Goal: Task Accomplishment & Management: Contribute content

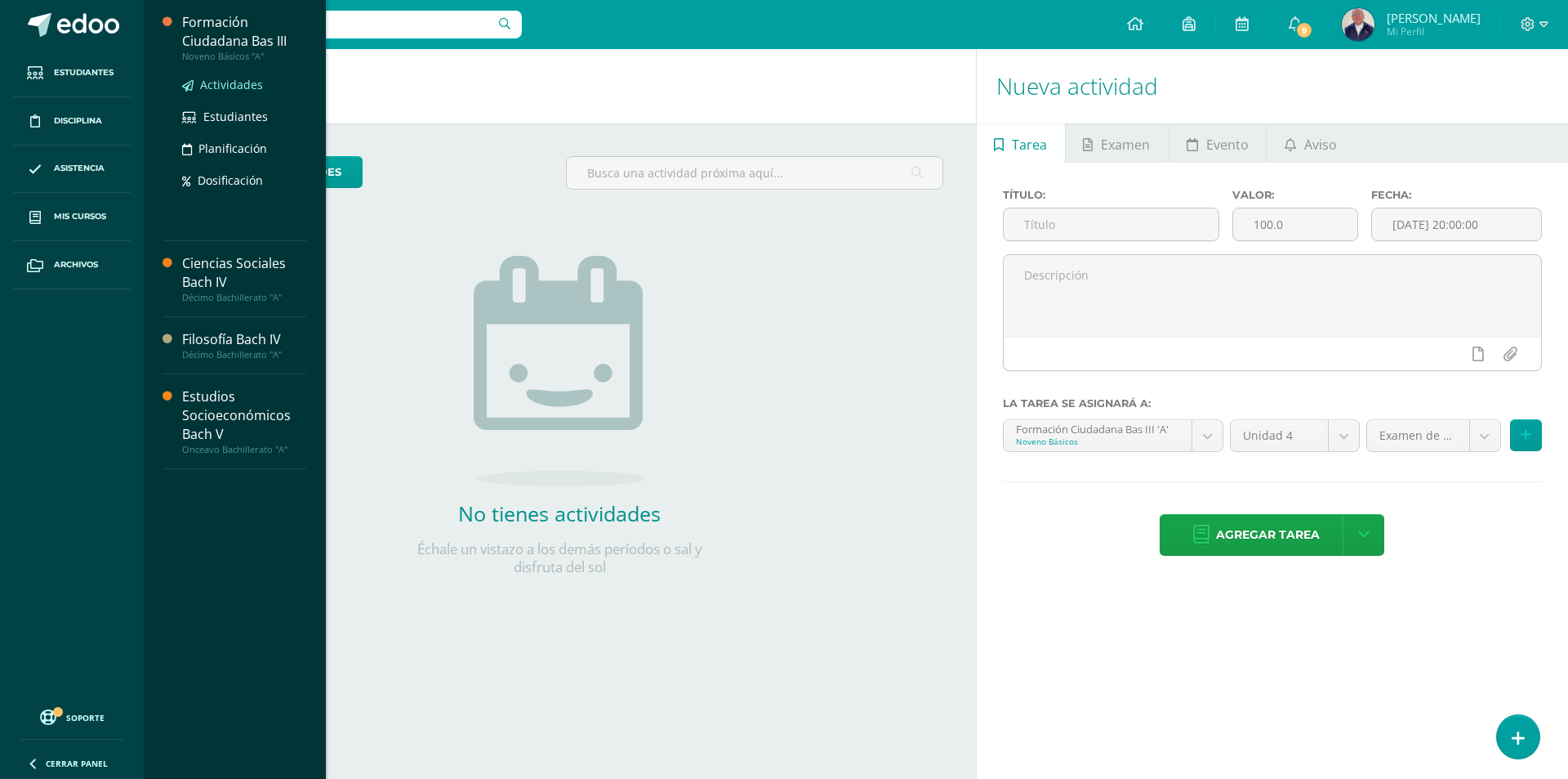
click at [224, 87] on span "Actividades" at bounding box center [232, 84] width 63 height 16
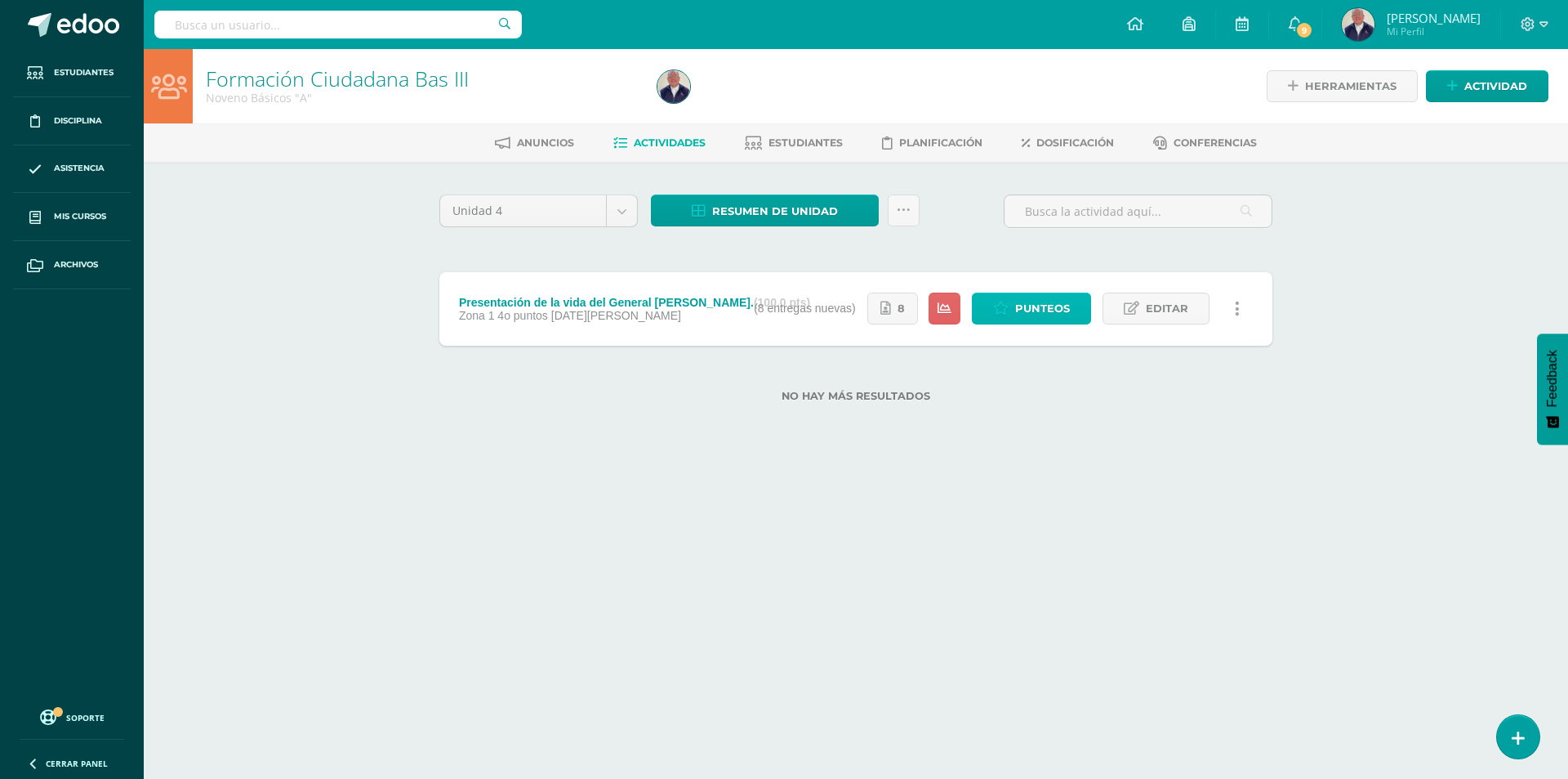
click at [1025, 303] on span "Punteos" at bounding box center [1042, 308] width 54 height 30
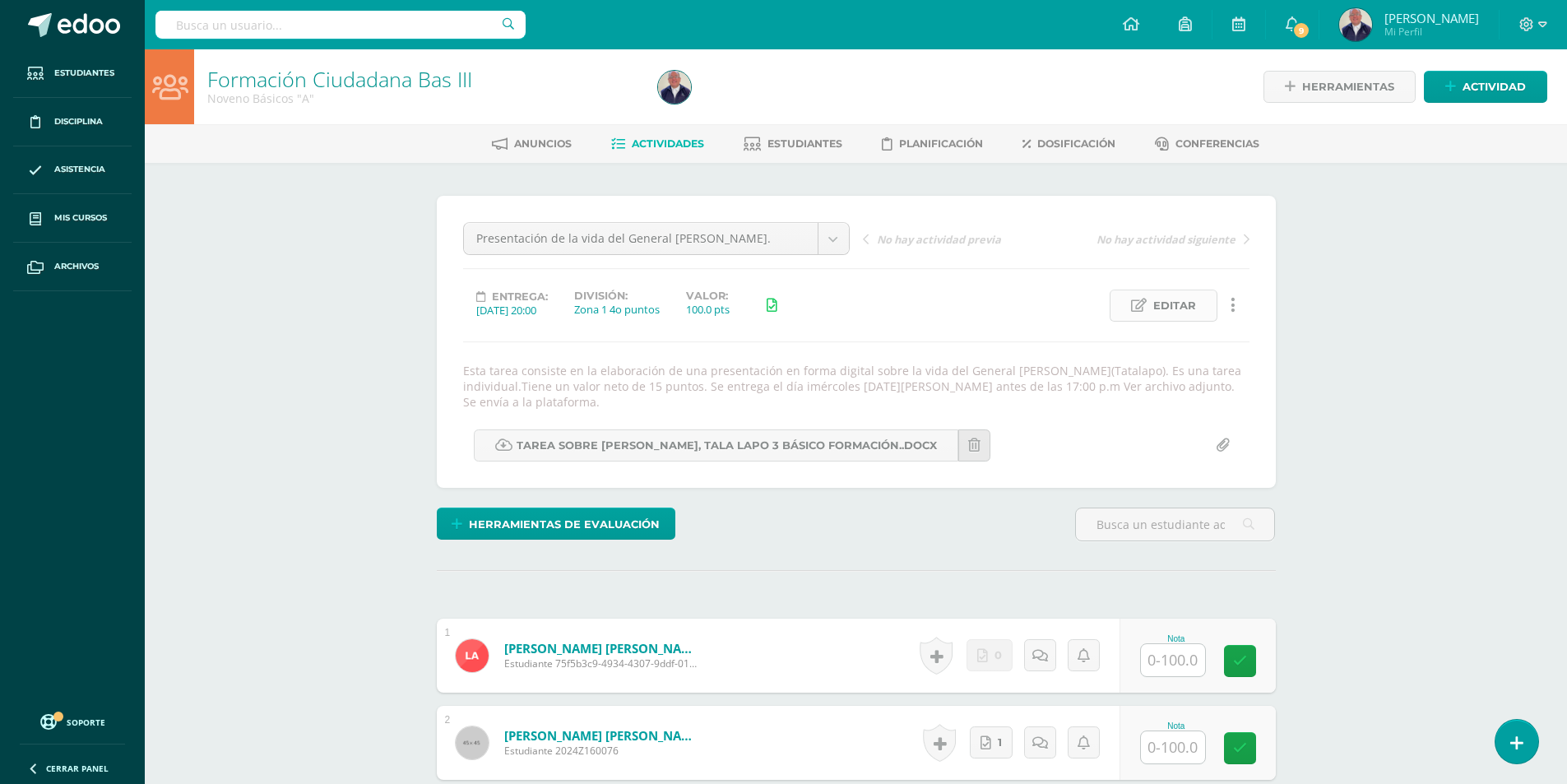
scroll to position [1, 0]
click at [1172, 299] on span "Editar" at bounding box center [1175, 305] width 43 height 31
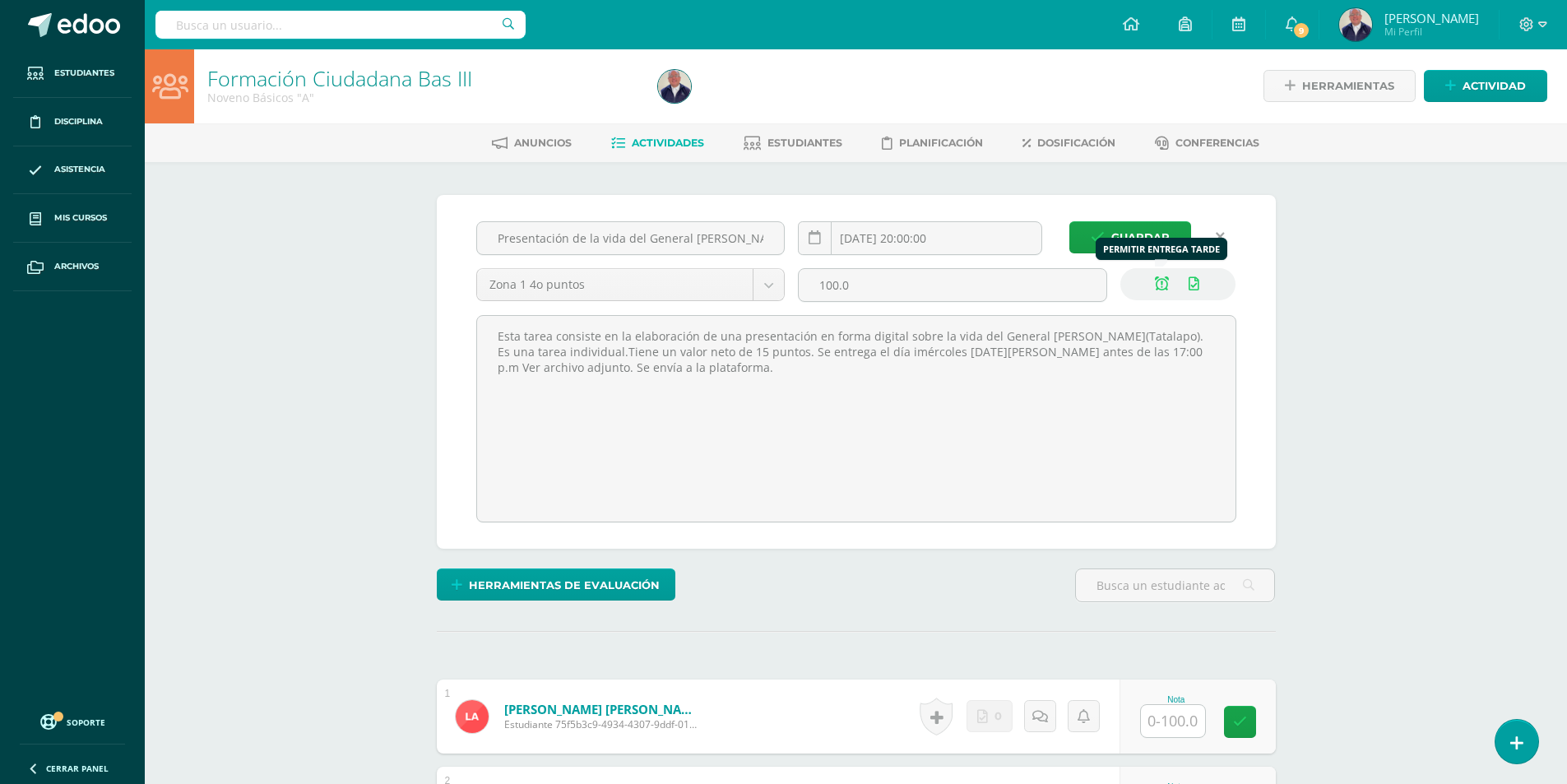
scroll to position [2, 0]
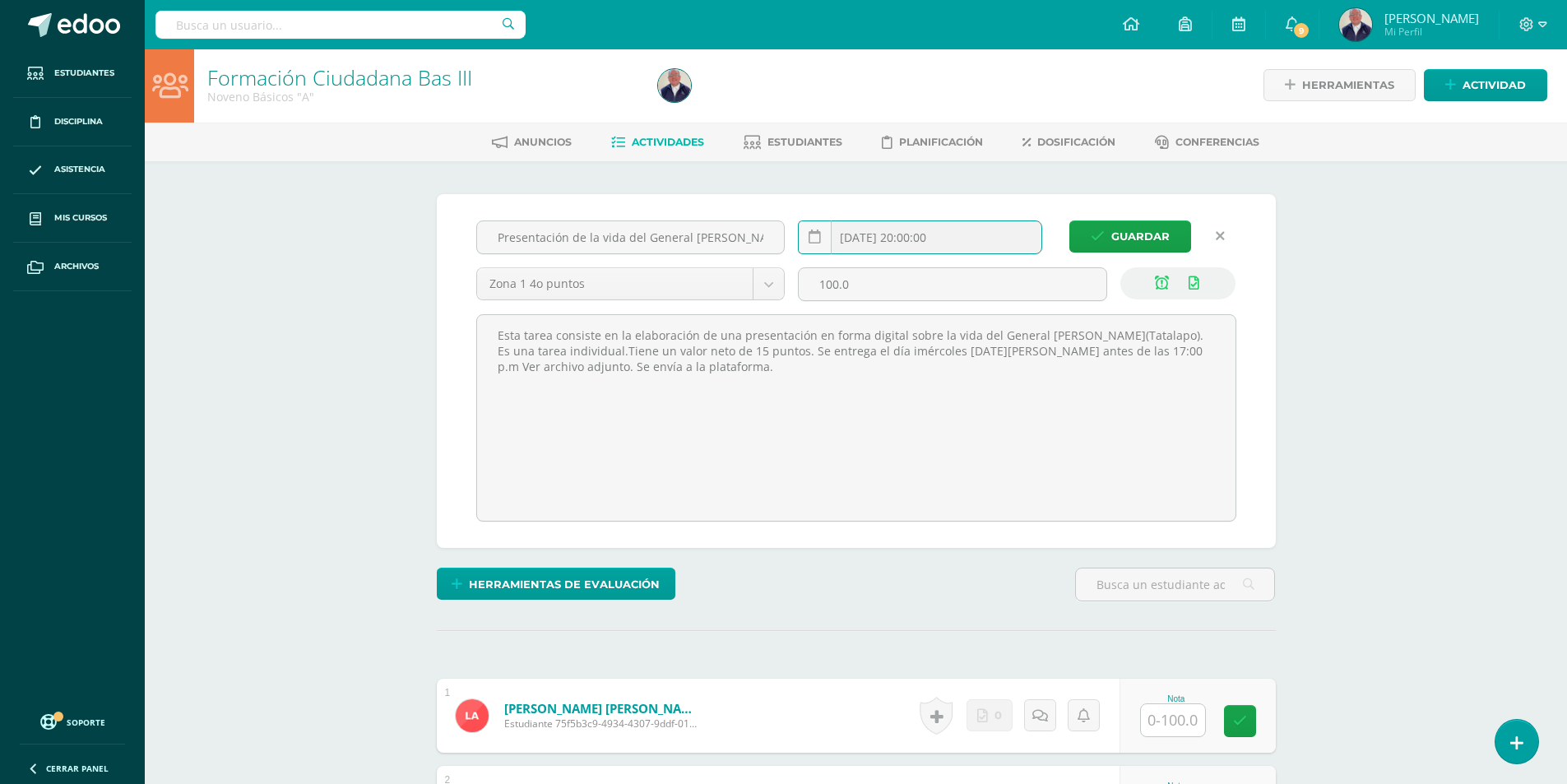
click at [963, 236] on input "2025-08-11 20:00:00" at bounding box center [919, 237] width 243 height 33
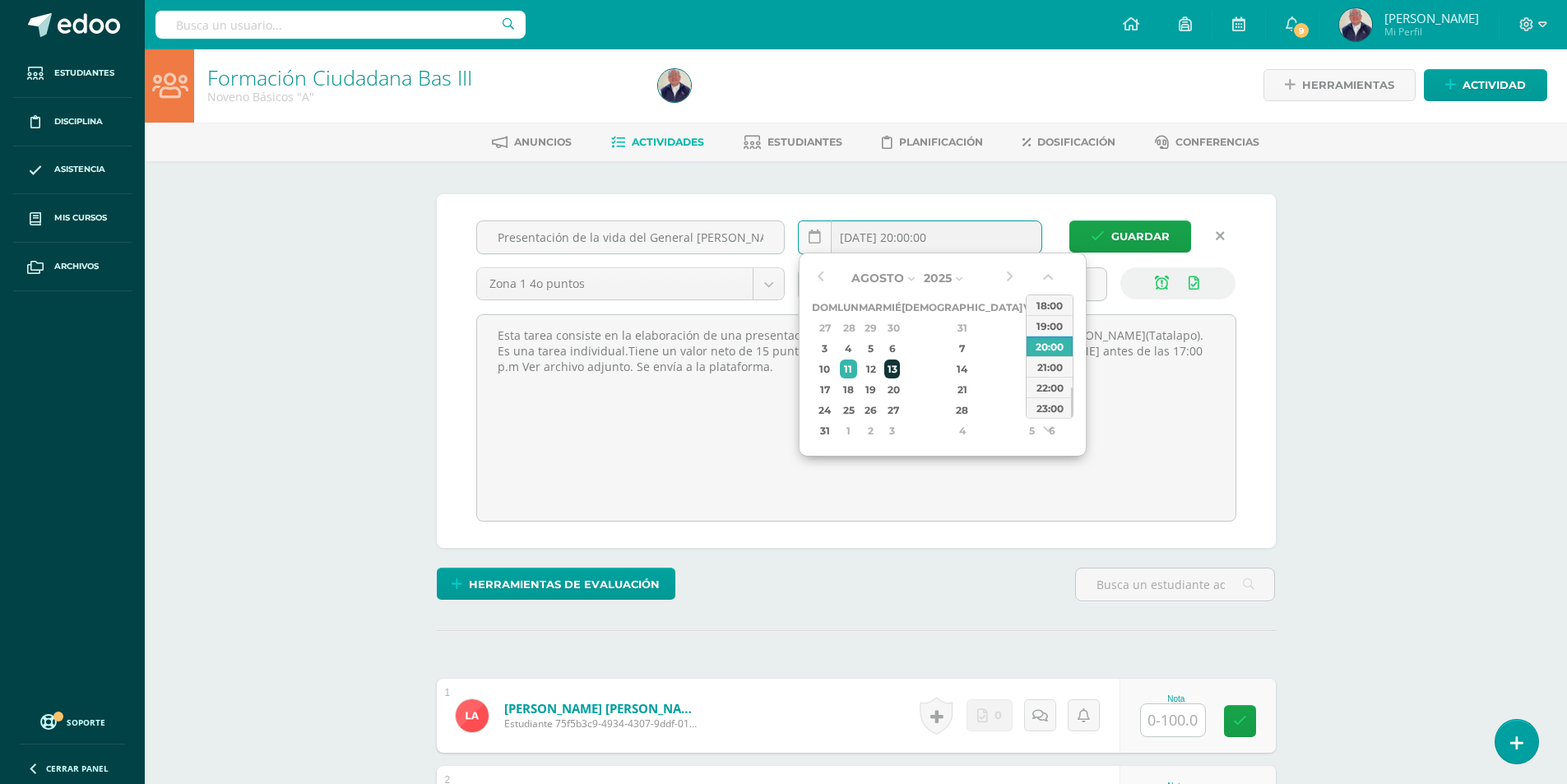
click at [899, 369] on div "13" at bounding box center [891, 369] width 15 height 19
type input "2025-08-13 20:00"
click at [1049, 340] on div "20:00" at bounding box center [1050, 346] width 46 height 20
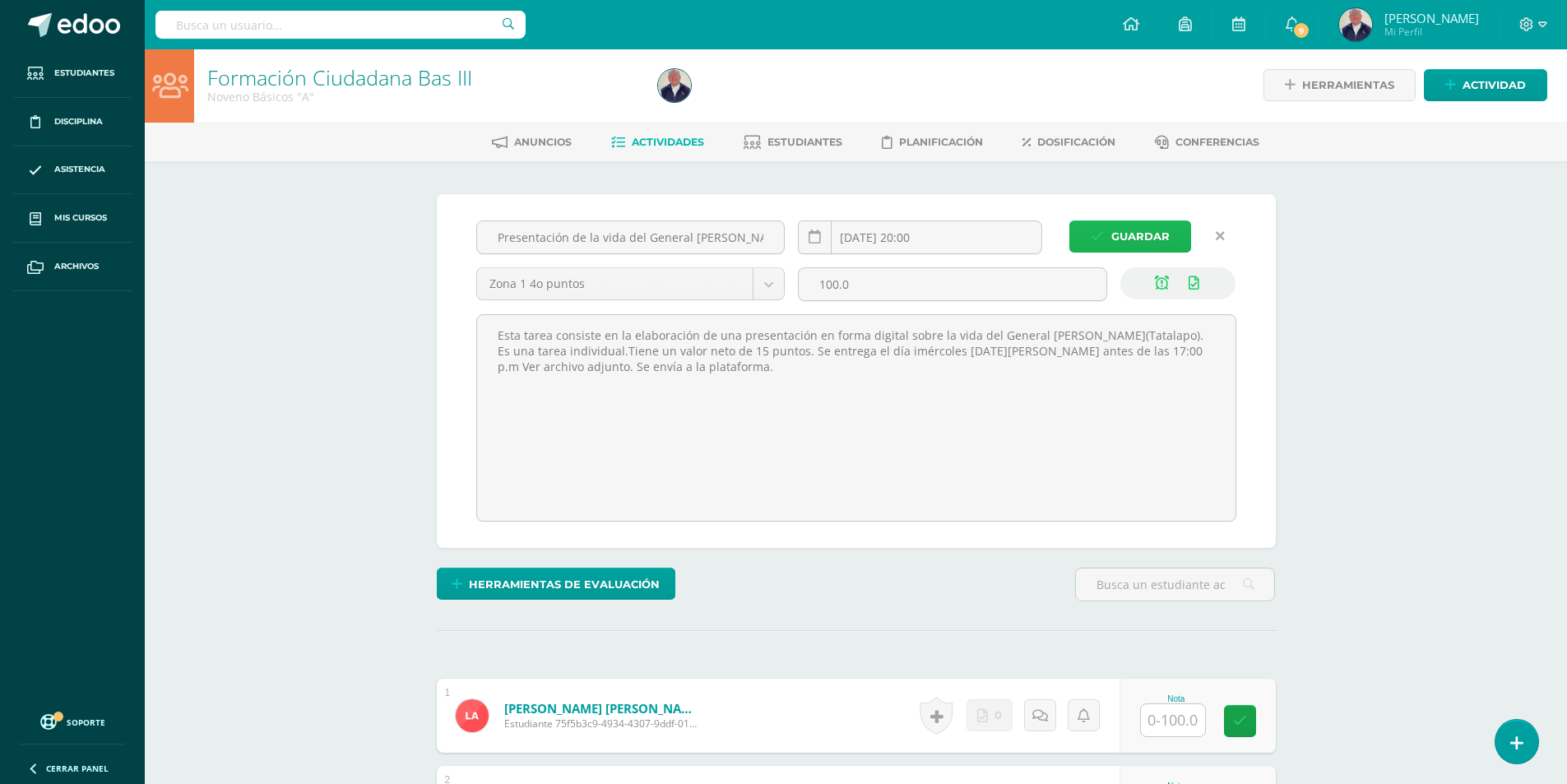
click at [1126, 226] on span "Guardar" at bounding box center [1140, 236] width 59 height 31
click at [1124, 233] on span "Guardar" at bounding box center [1140, 236] width 59 height 31
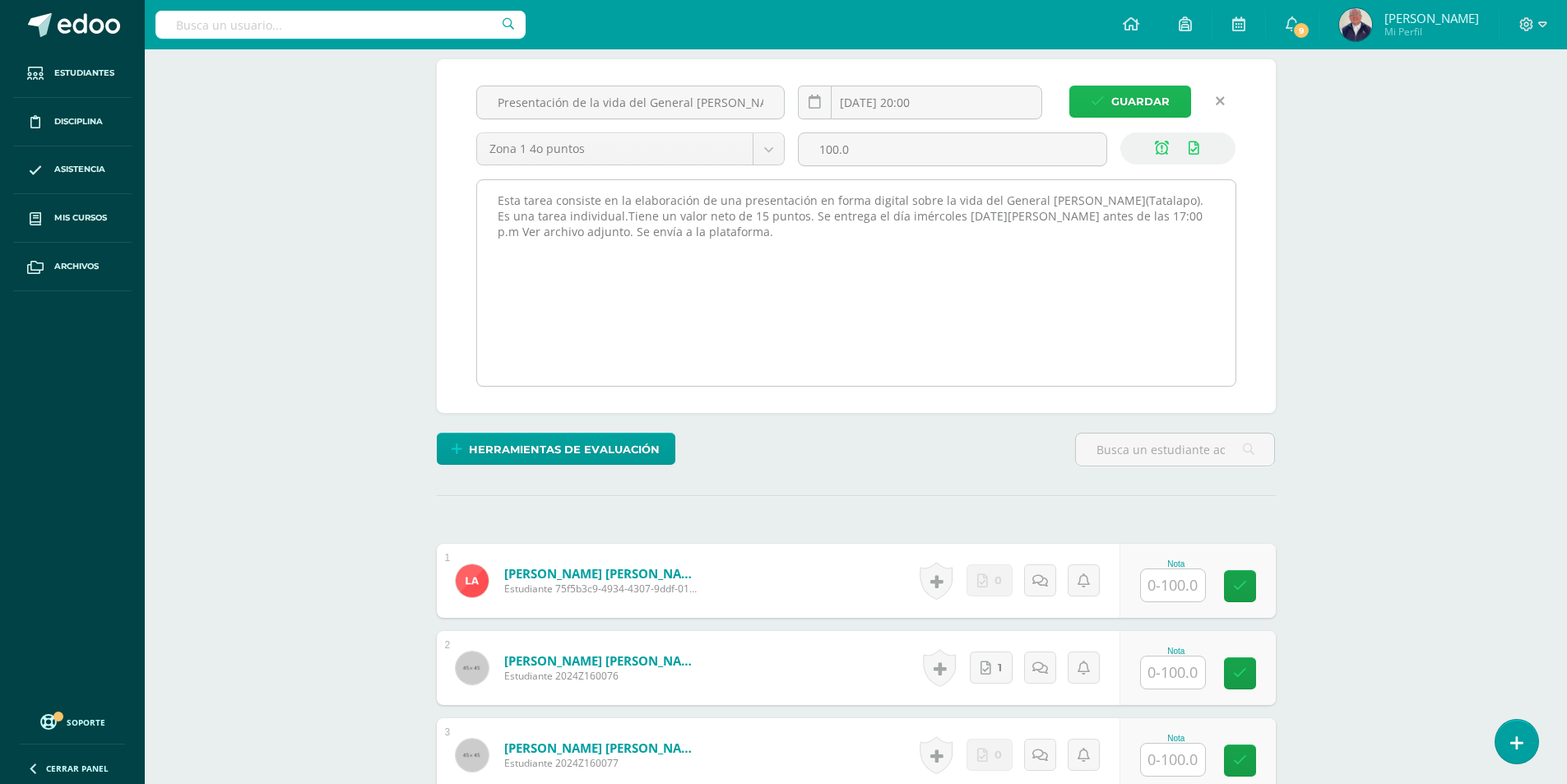
scroll to position [248, 0]
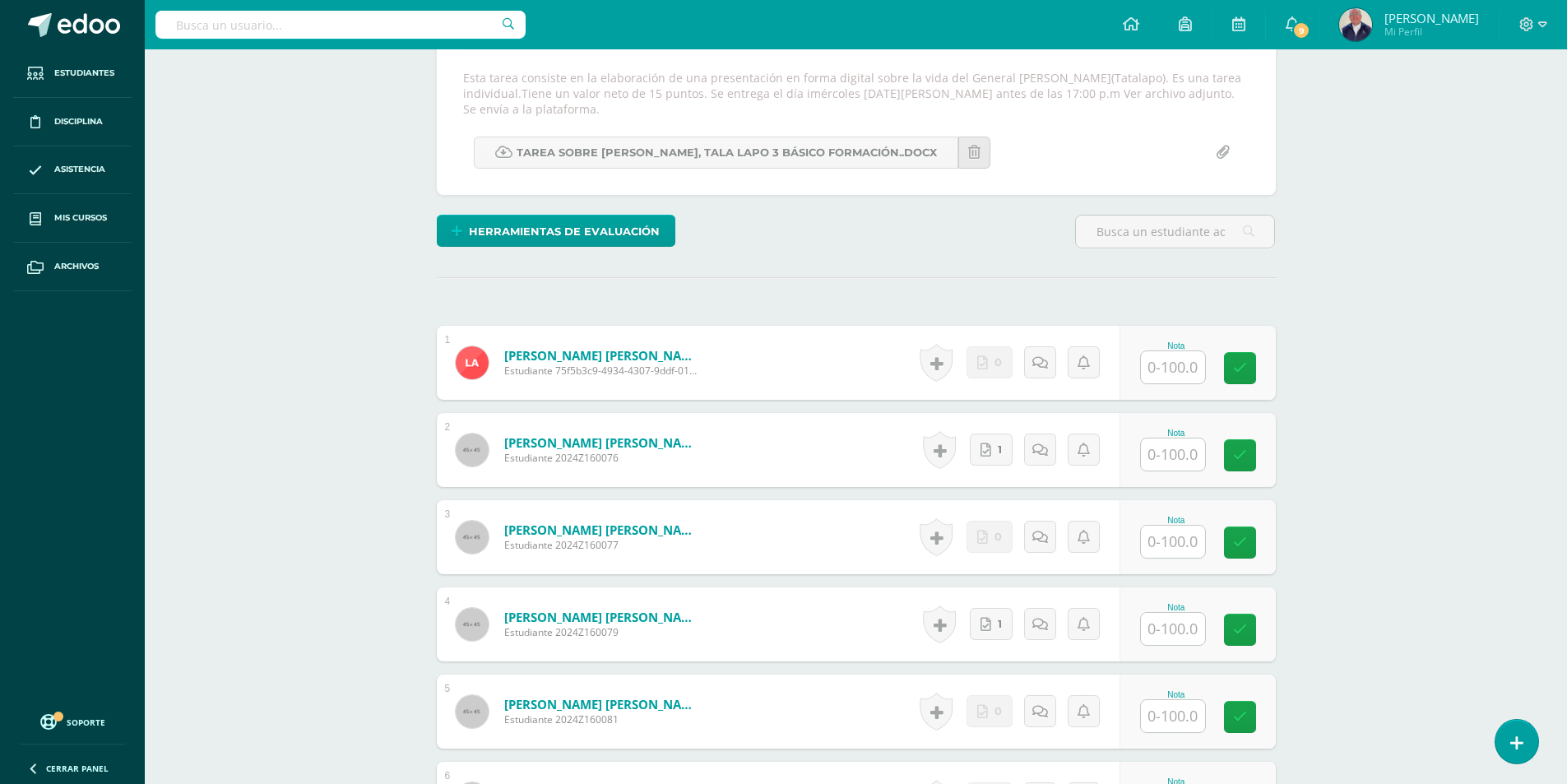
scroll to position [239, 0]
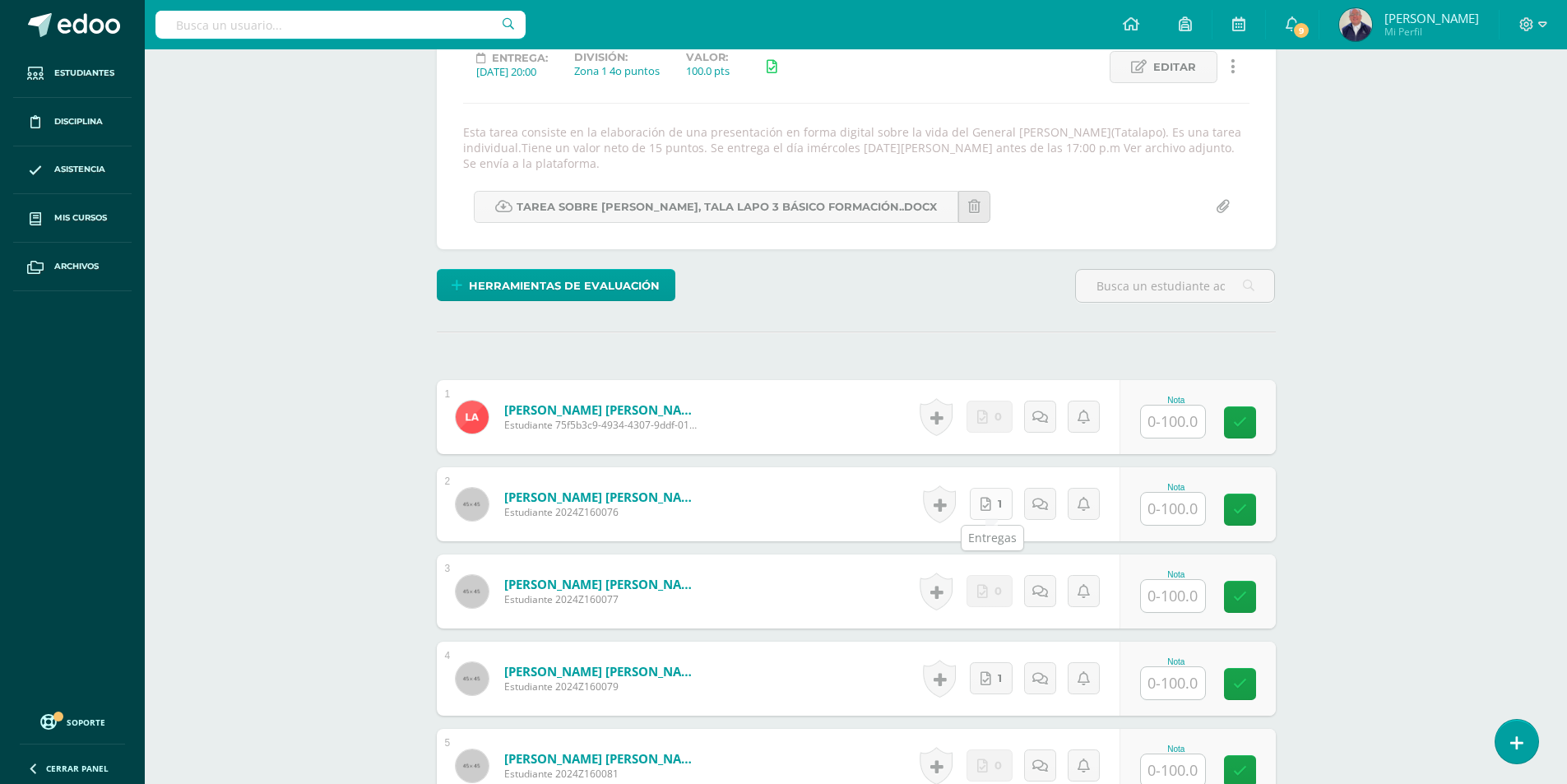
click at [992, 502] on link "1" at bounding box center [992, 503] width 43 height 33
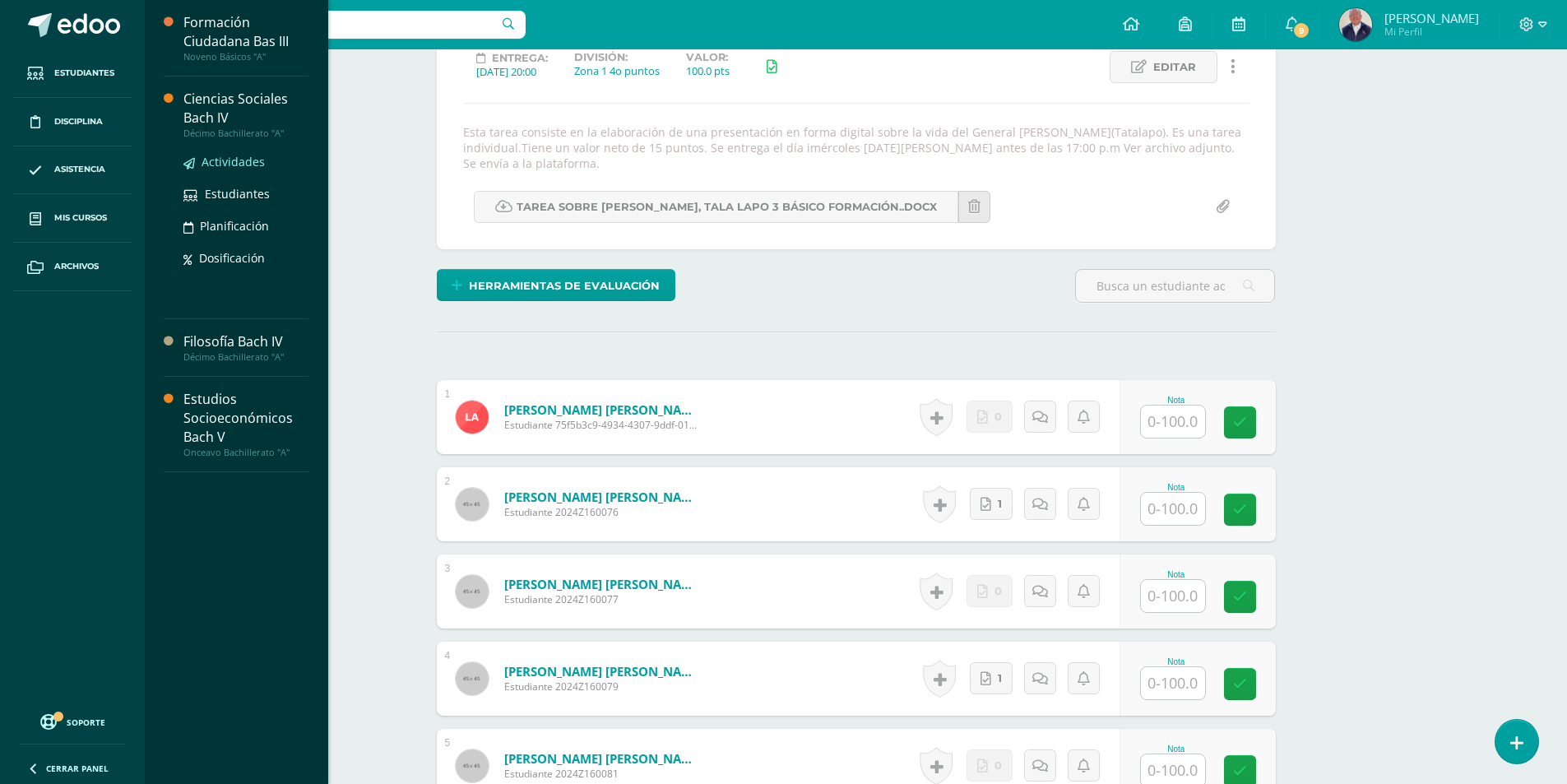
click at [213, 161] on span "Actividades" at bounding box center [233, 162] width 63 height 16
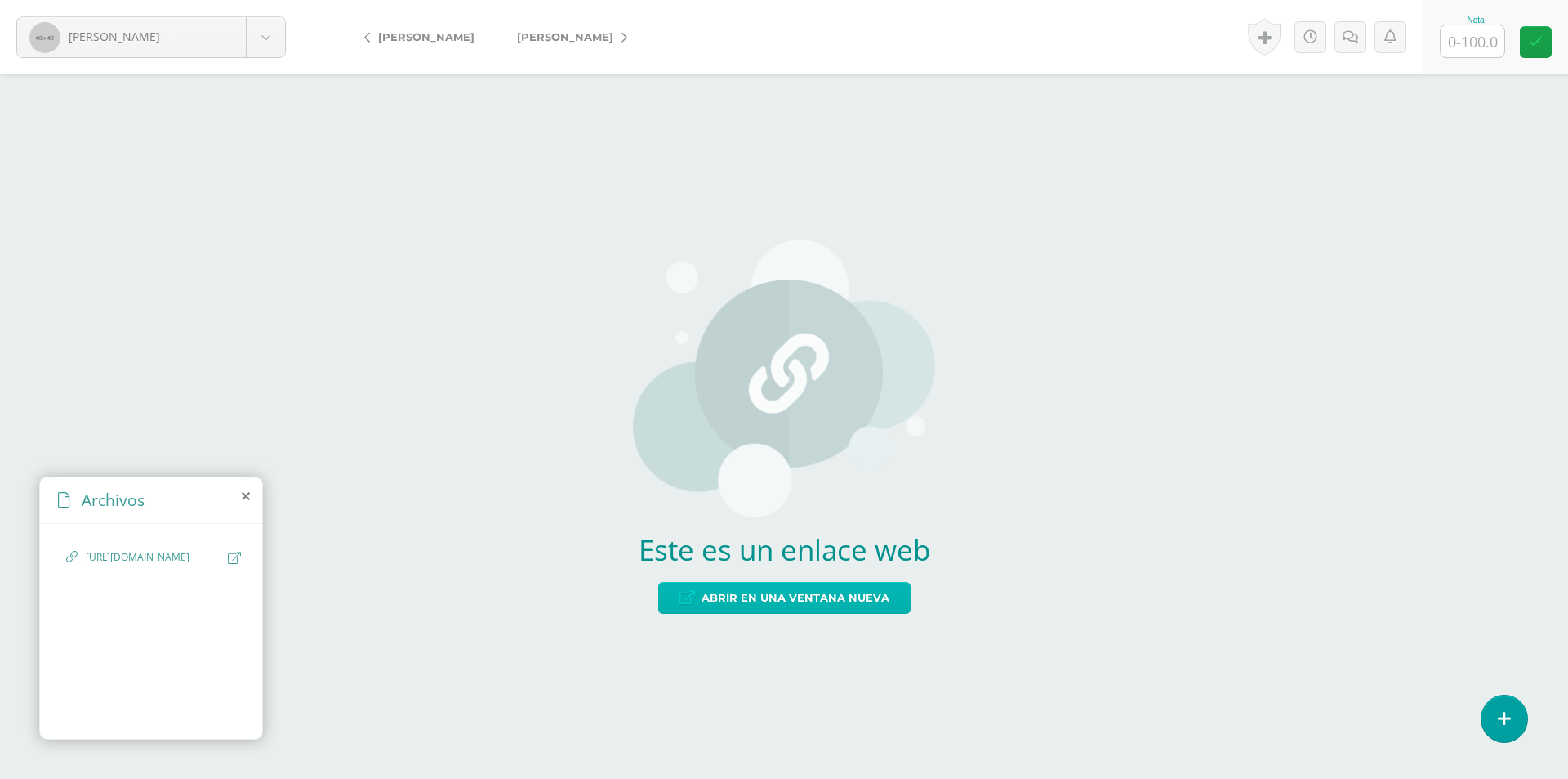
click at [797, 593] on span "Abrir en una ventana nueva" at bounding box center [796, 597] width 188 height 30
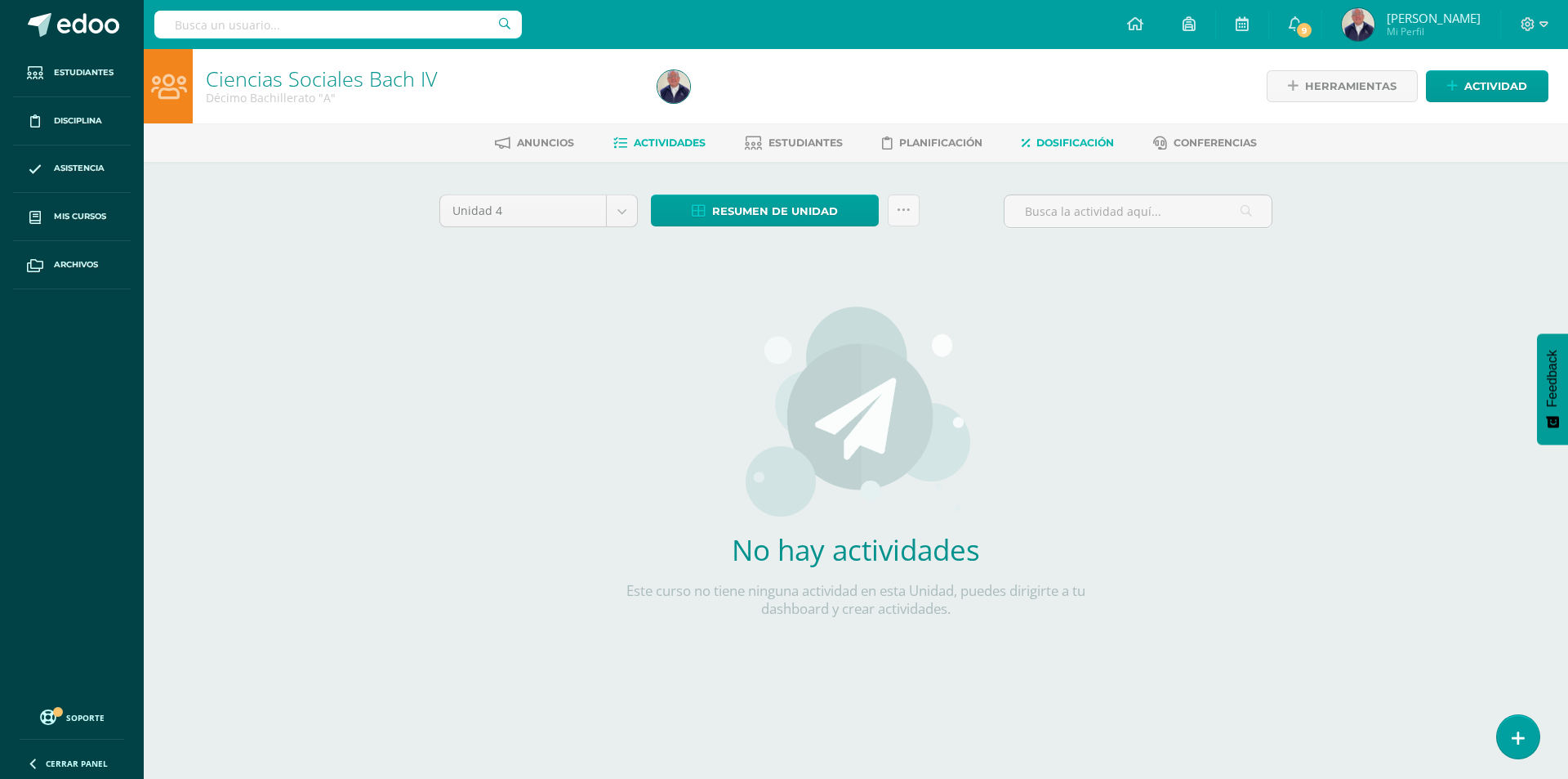
click at [1056, 138] on span "Dosificación" at bounding box center [1075, 142] width 78 height 12
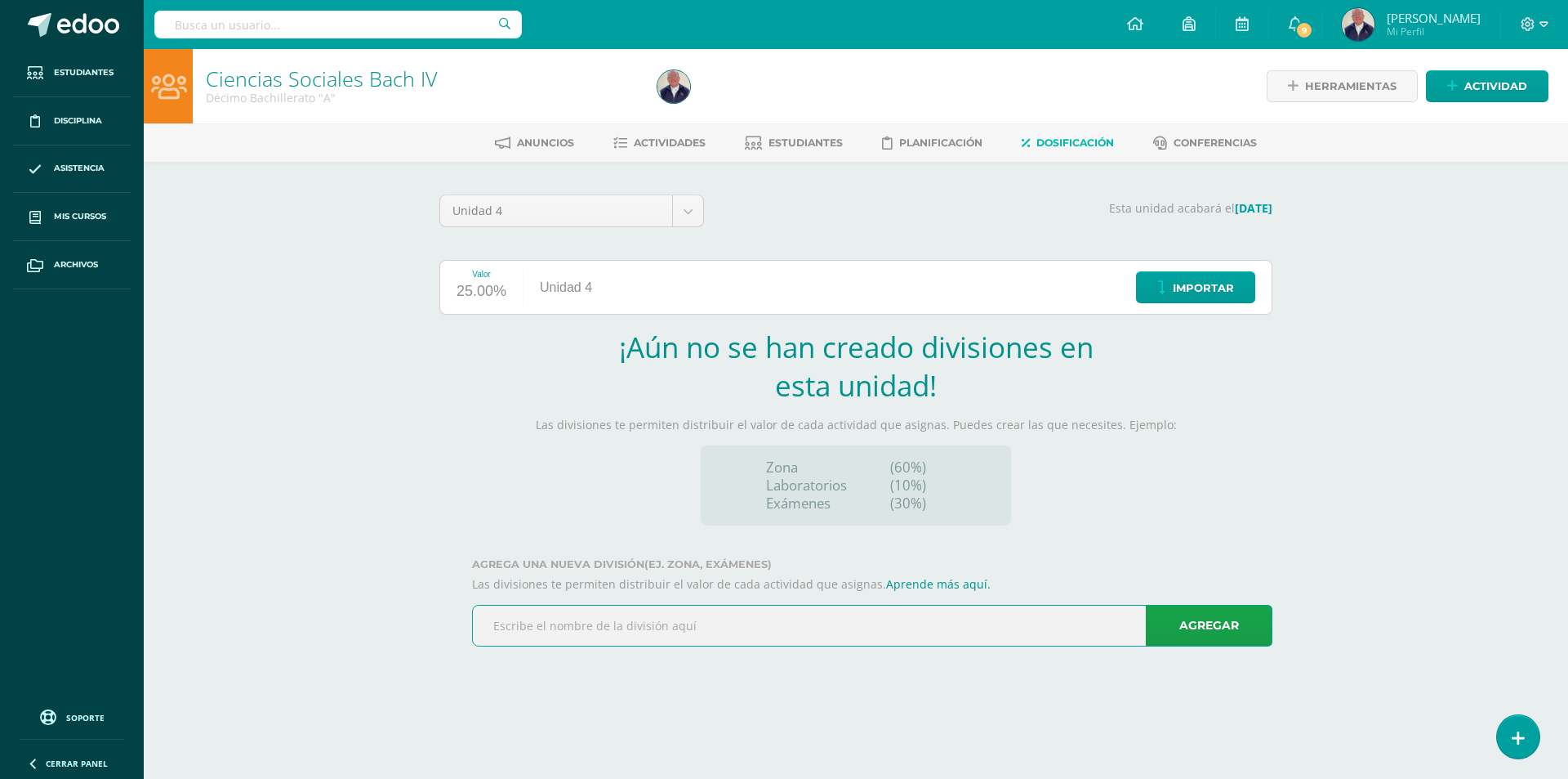
click at [617, 631] on input "text" at bounding box center [872, 625] width 799 height 40
type input "Zona 1 40 puntos"
click at [1182, 622] on link "Agregar" at bounding box center [1209, 625] width 126 height 42
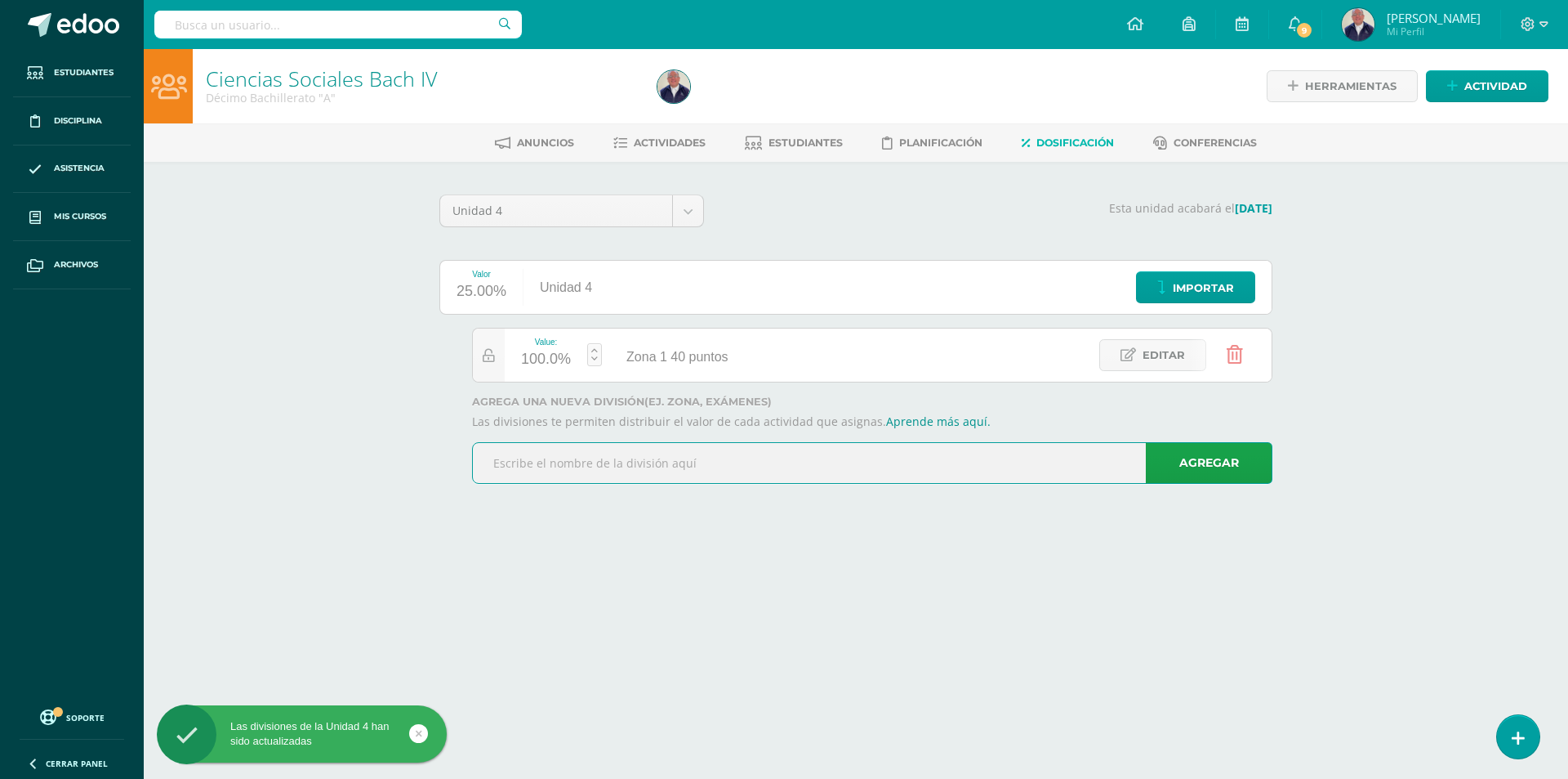
click at [643, 463] on input "text" at bounding box center [872, 462] width 799 height 40
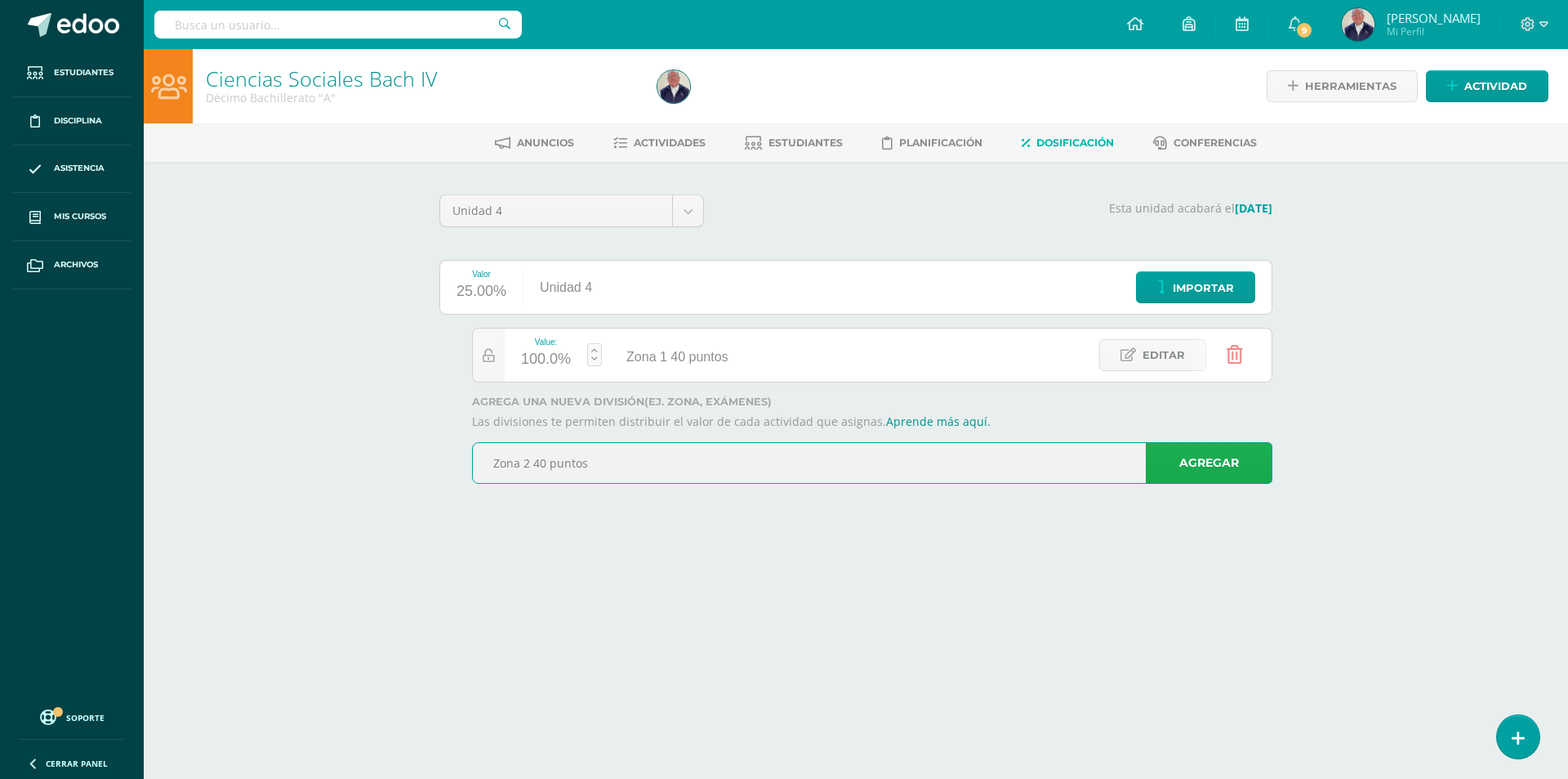
type input "Zona 2 40 puntos"
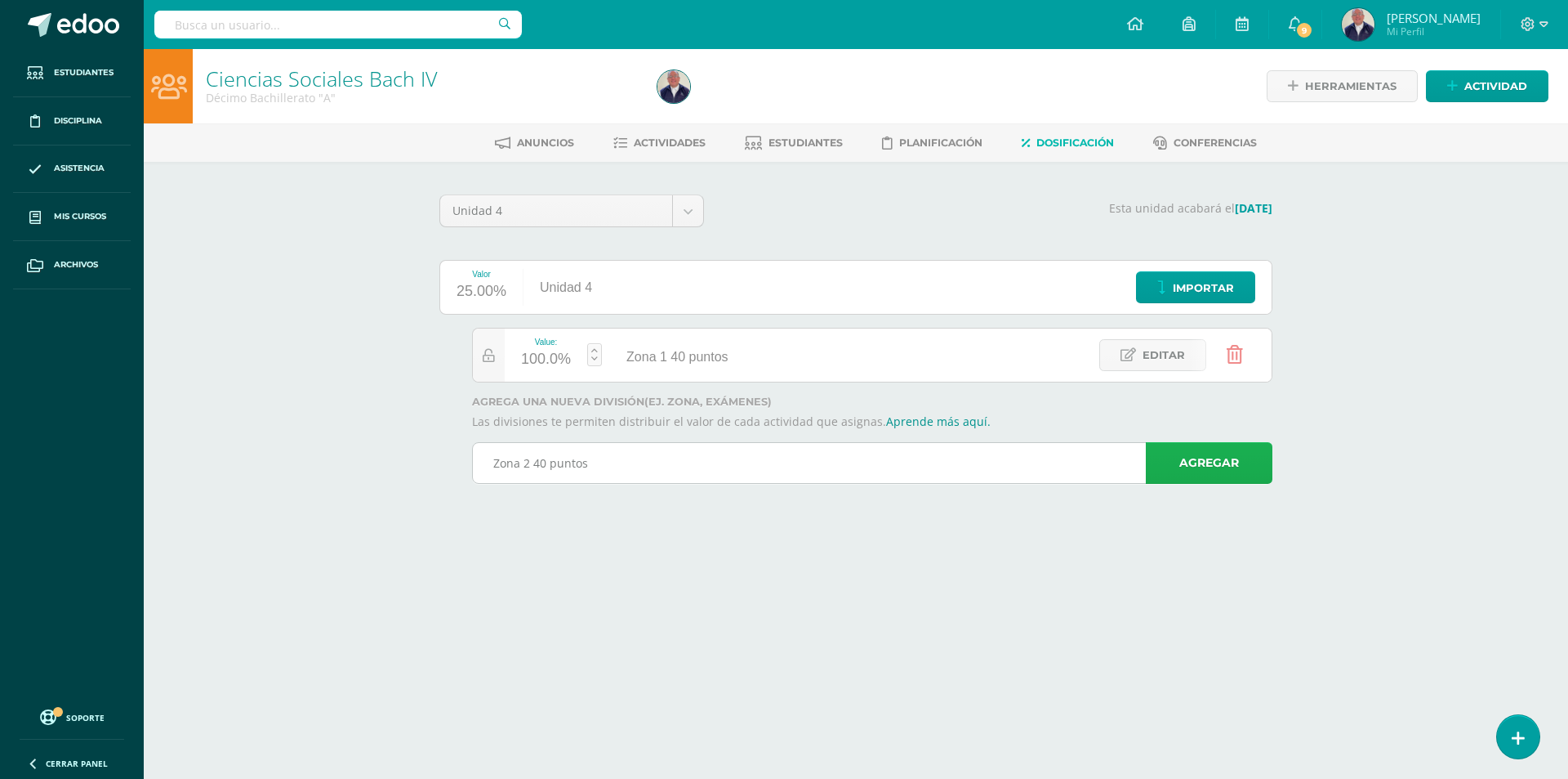
click at [1177, 461] on link "Agregar" at bounding box center [1209, 462] width 126 height 42
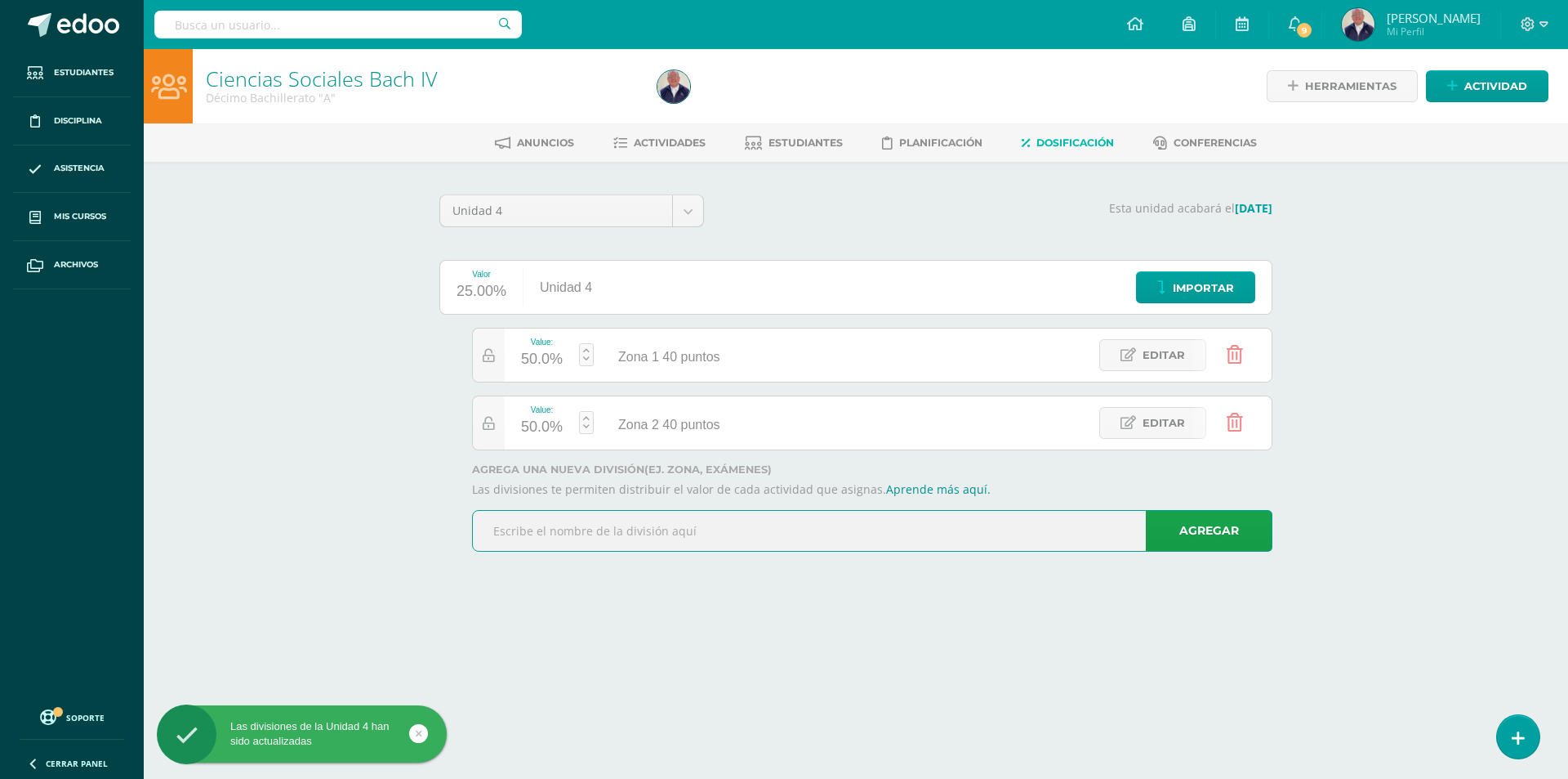
click at [586, 533] on input "text" at bounding box center [872, 530] width 799 height 40
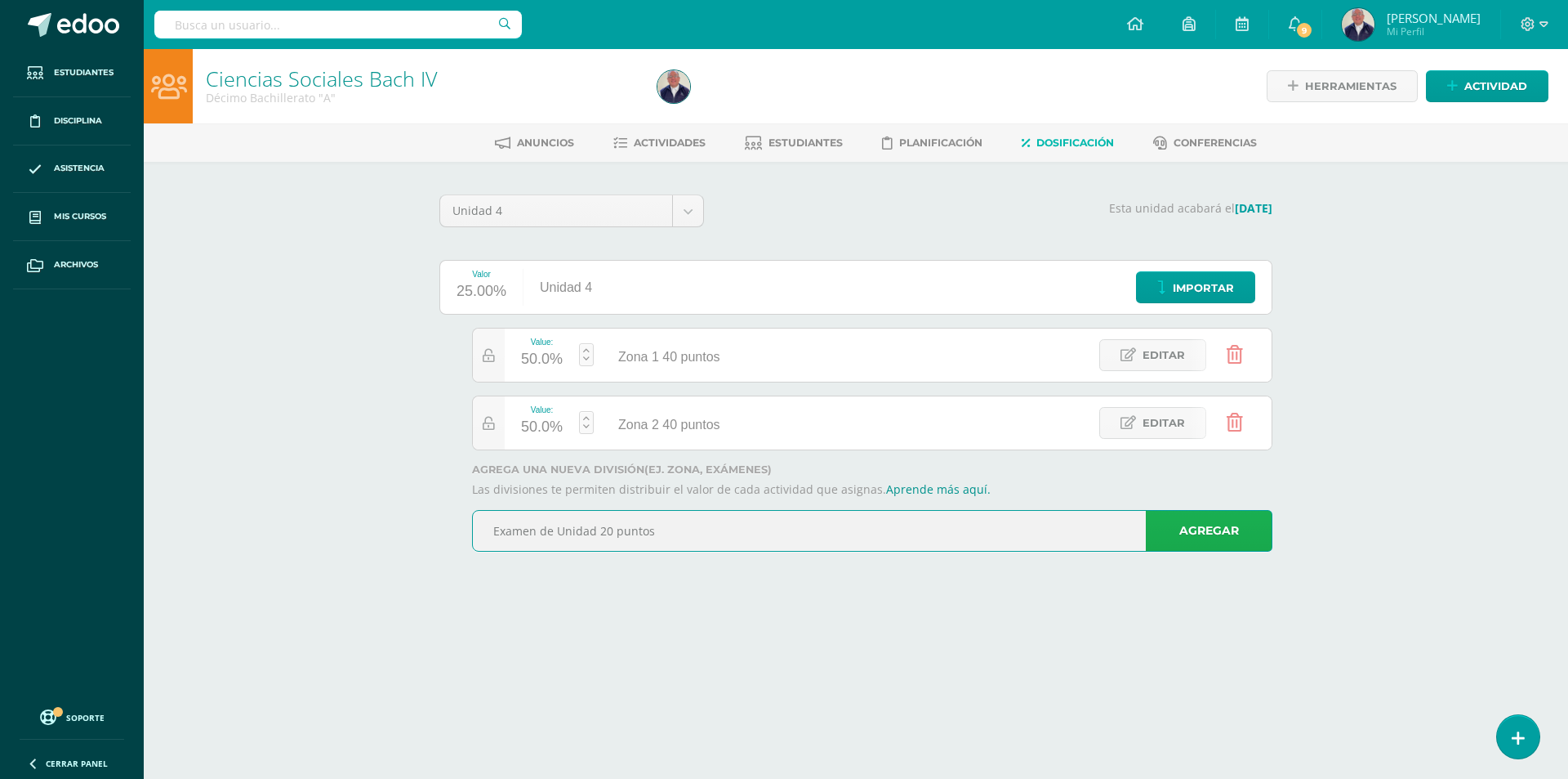
type input "Examen de Unidad 20 puntos"
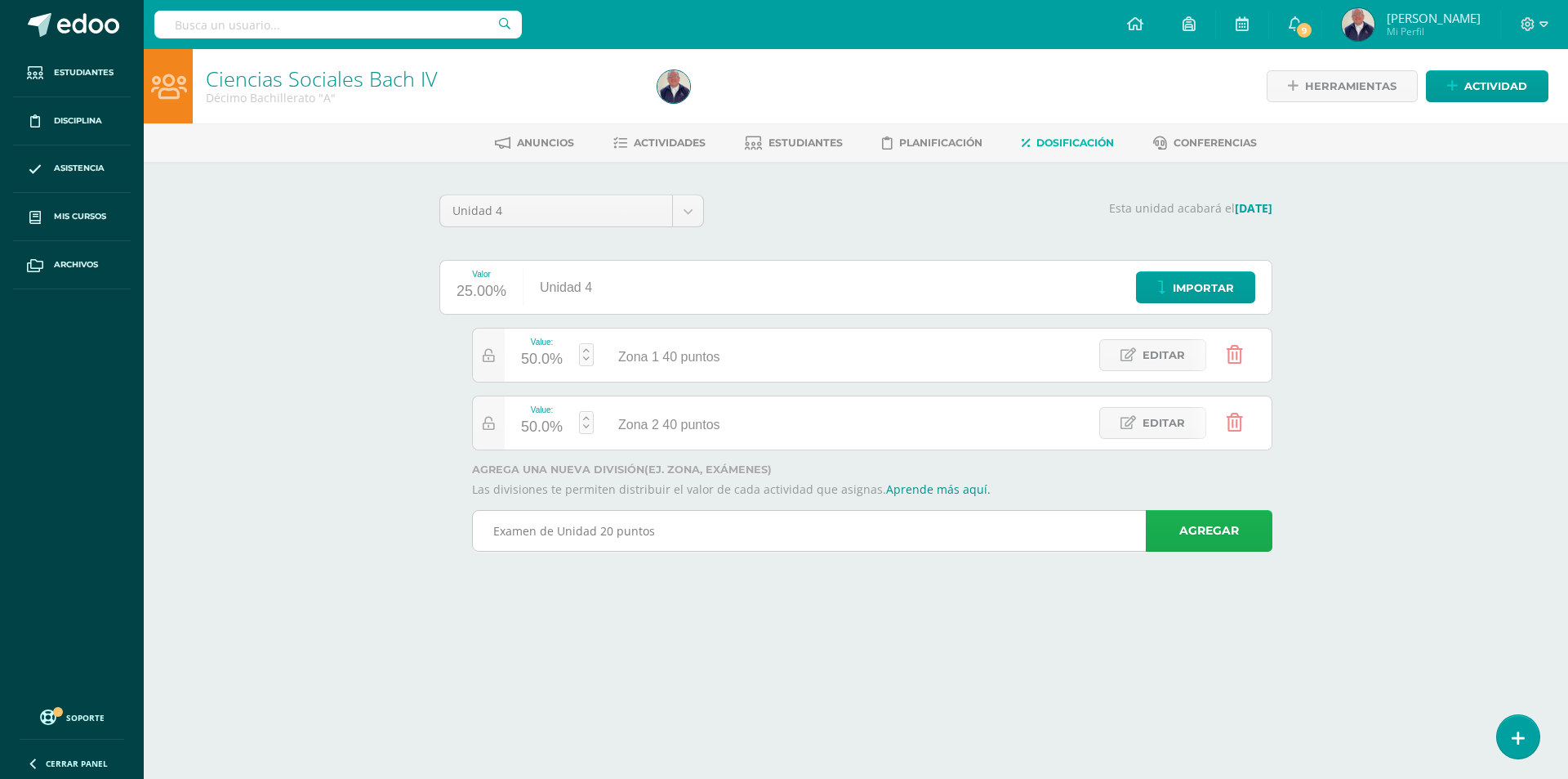
click at [1204, 529] on link "Agregar" at bounding box center [1209, 530] width 126 height 42
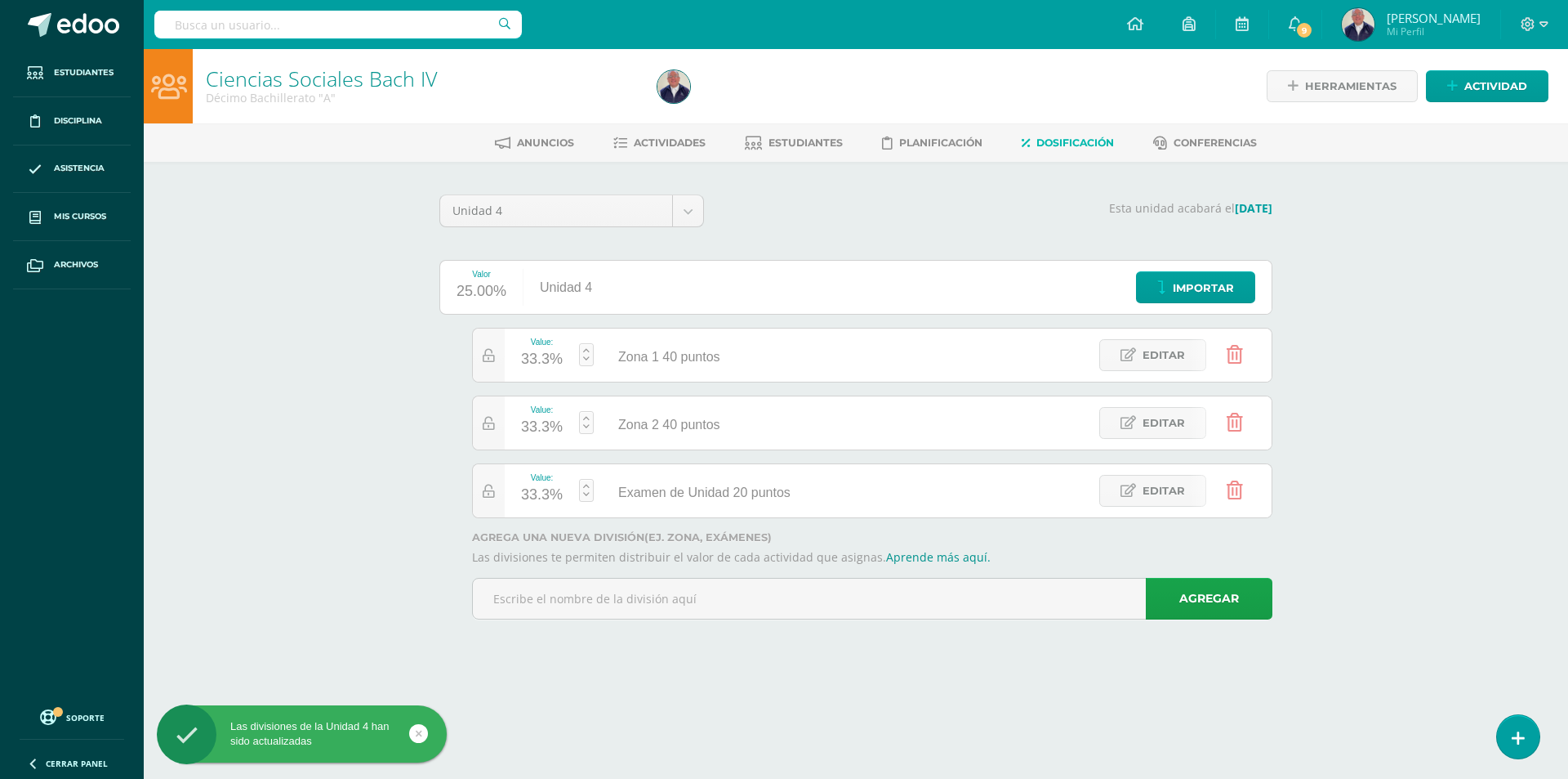
click at [557, 357] on div "33.3%" at bounding box center [542, 359] width 42 height 26
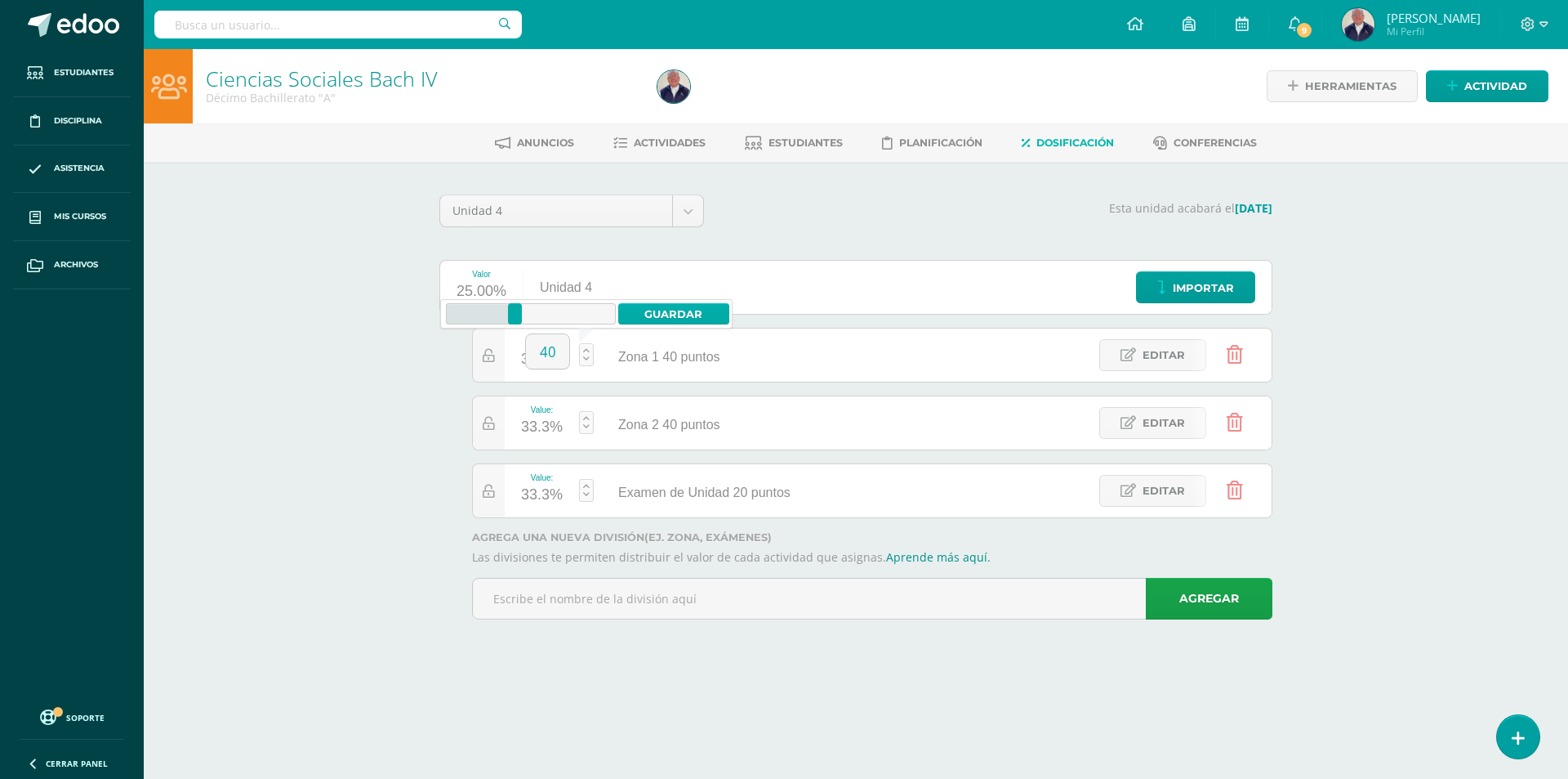
type input "40"
click at [658, 309] on link "Guardar" at bounding box center [674, 313] width 112 height 21
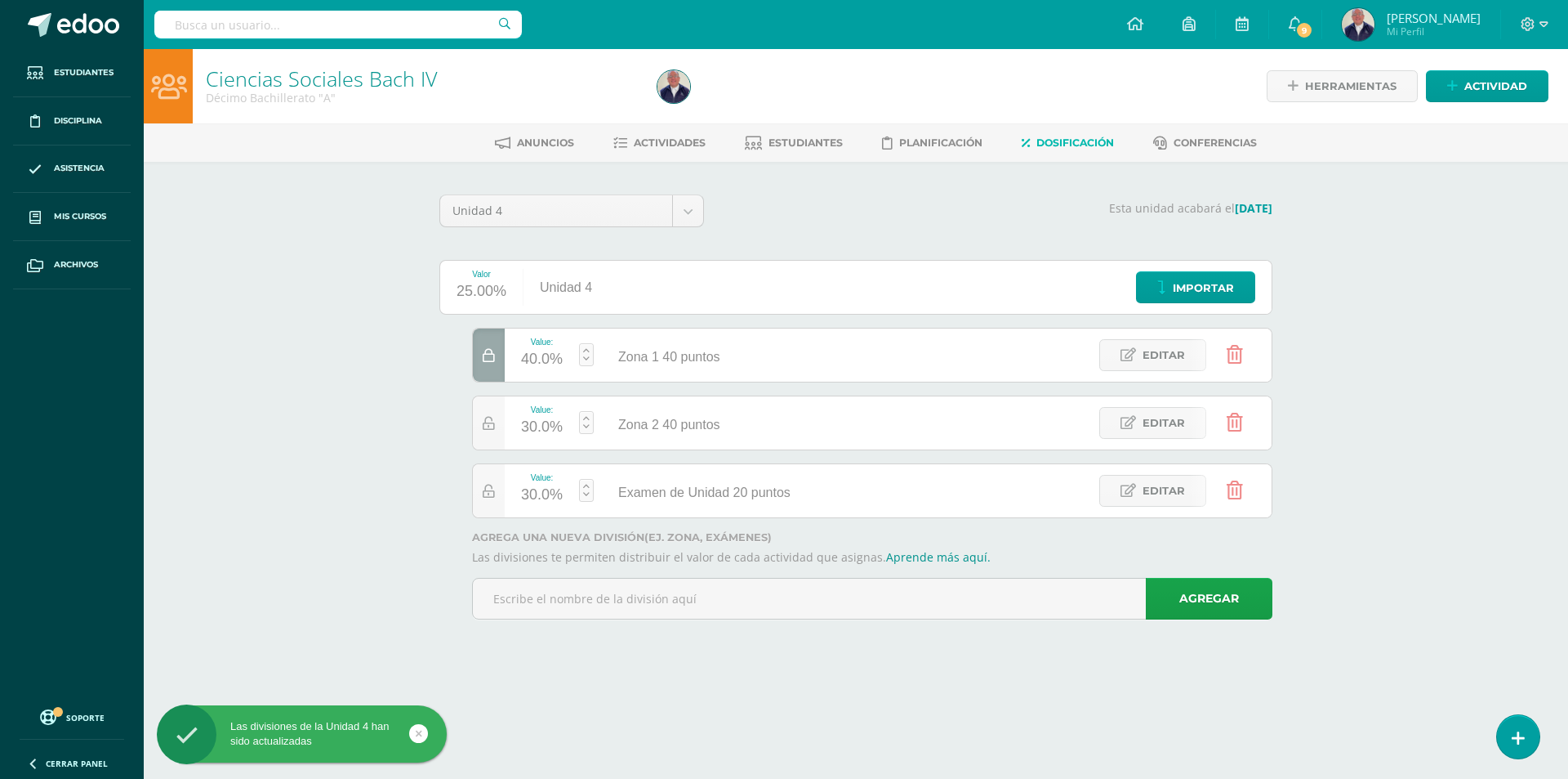
click at [552, 425] on div "30.0%" at bounding box center [542, 427] width 42 height 26
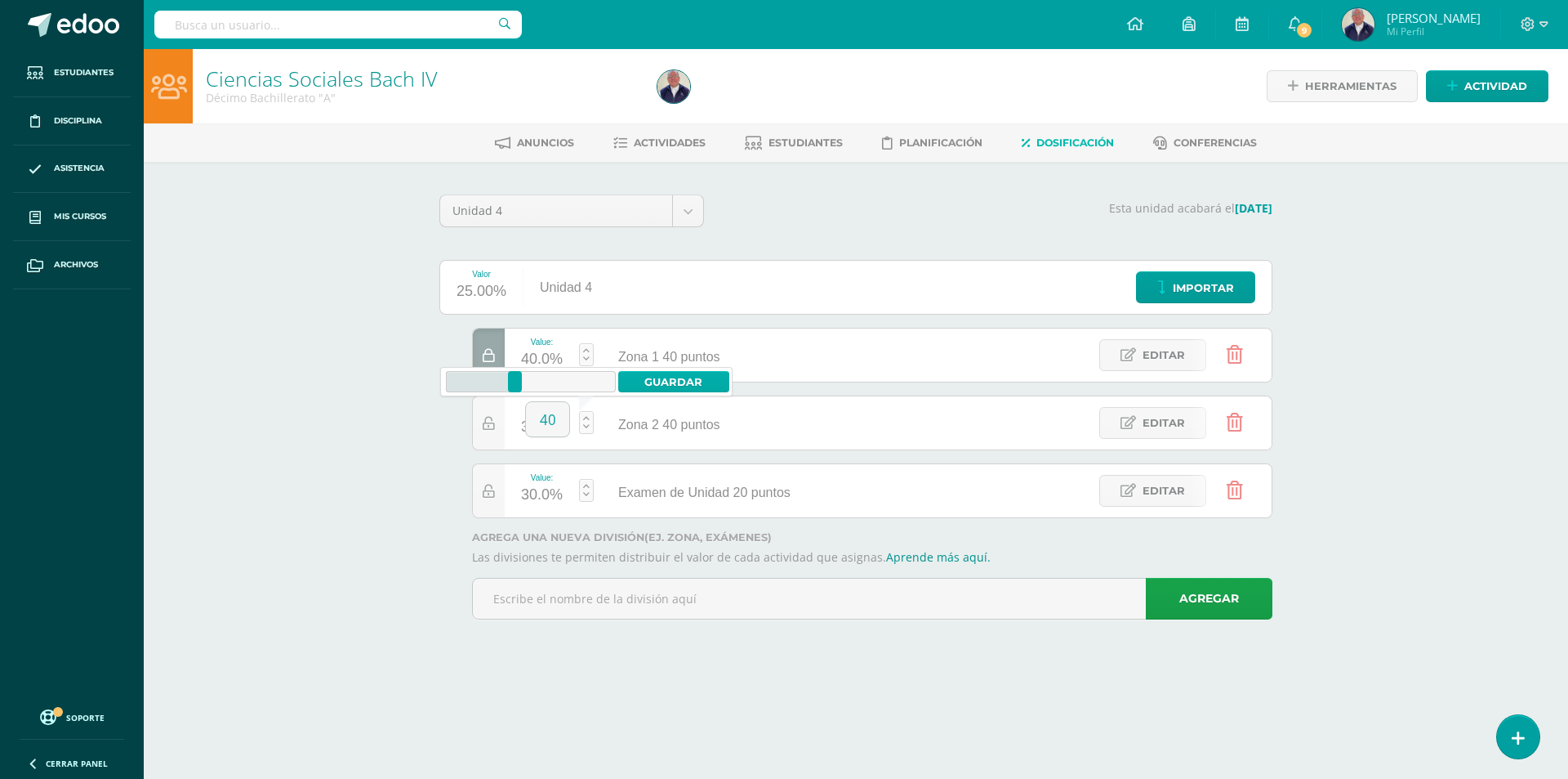
type input "40"
click at [664, 378] on link "Guardar" at bounding box center [674, 381] width 112 height 21
click at [1462, 83] on link "Actividad" at bounding box center [1487, 86] width 123 height 32
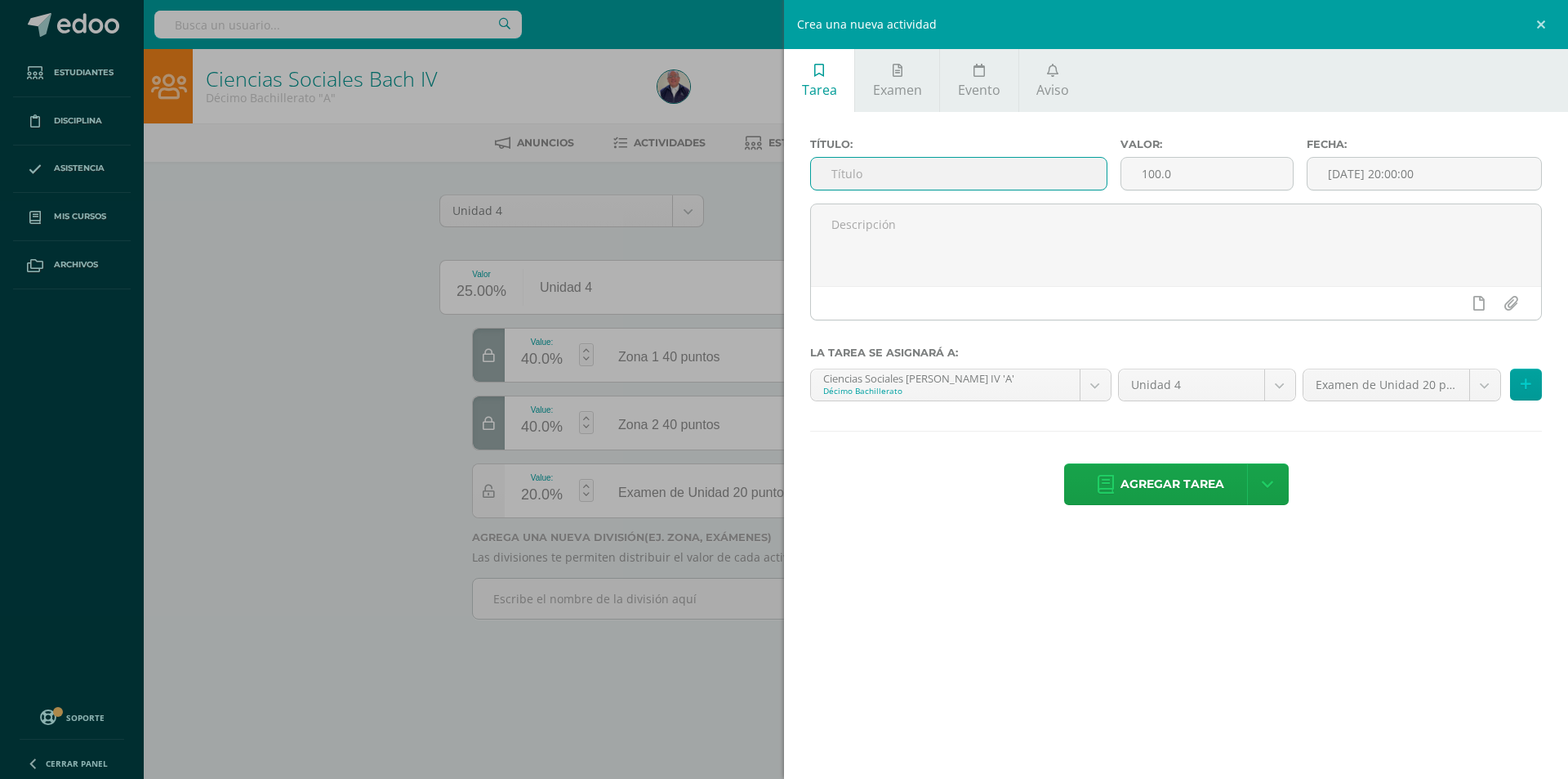
click at [926, 175] on input "text" at bounding box center [959, 174] width 295 height 32
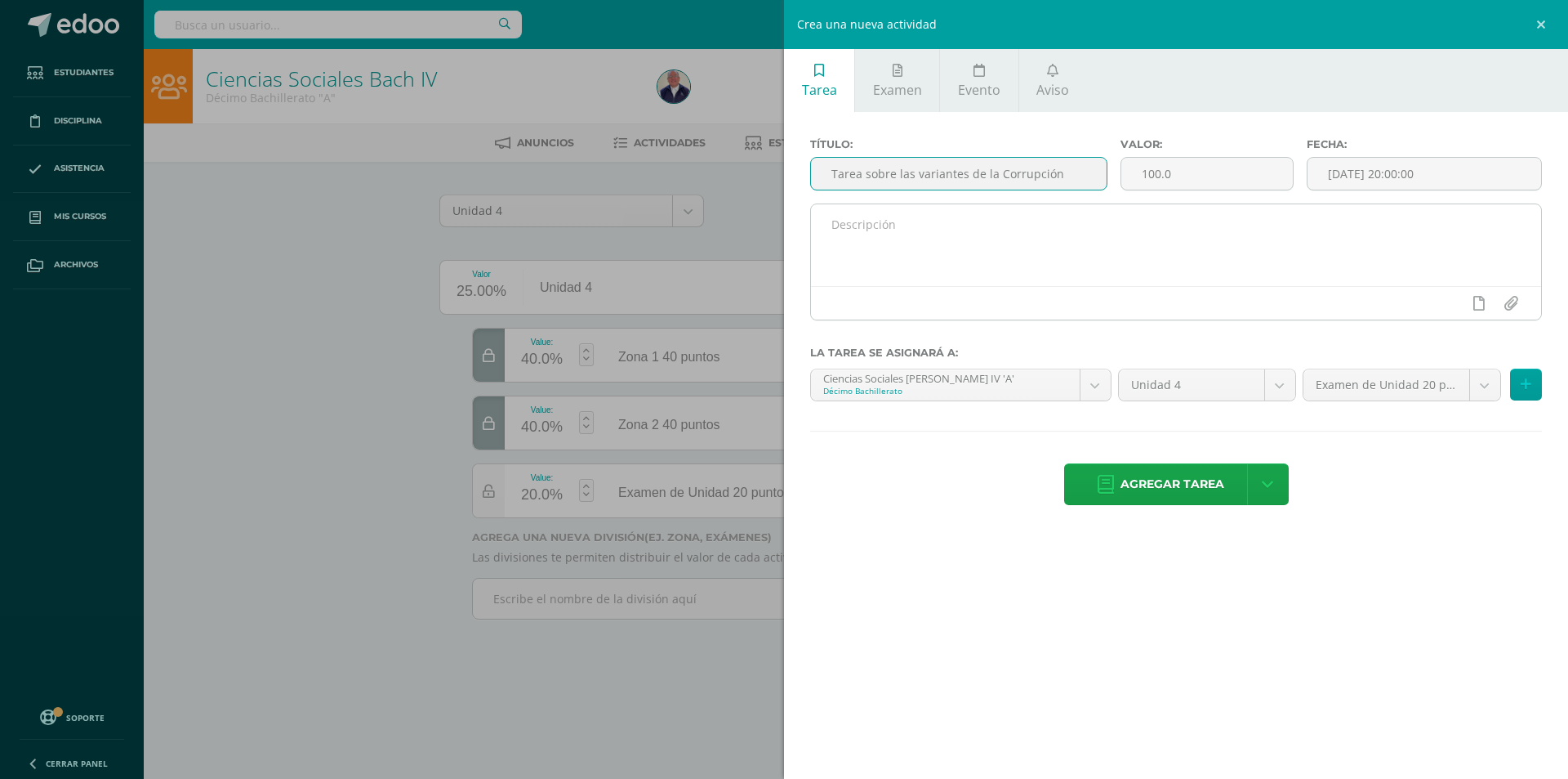
type input "Tarea sobre las variantes de la Corrupción"
click at [927, 246] on textarea at bounding box center [1176, 245] width 730 height 82
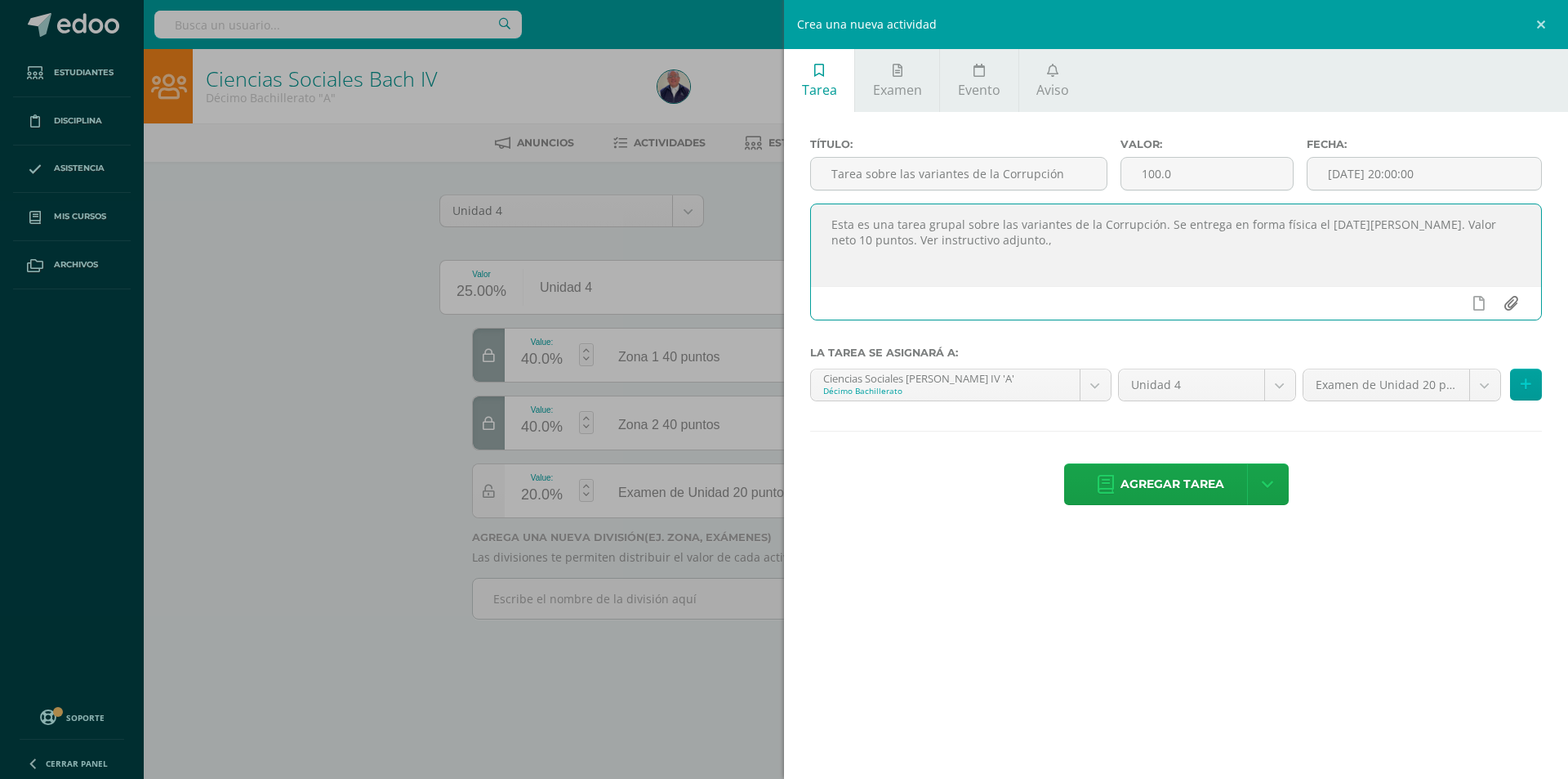
type textarea "Esta es una tarea grupal sobre las variantes de la Corrupción. Se entrega en fo…"
click at [1508, 303] on input "file" at bounding box center [1511, 304] width 32 height 31
click at [317, 603] on div "Crea una nueva actividad Tarea Examen Evento Aviso Título: Tarea sobre las vari…" at bounding box center [784, 390] width 1568 height 779
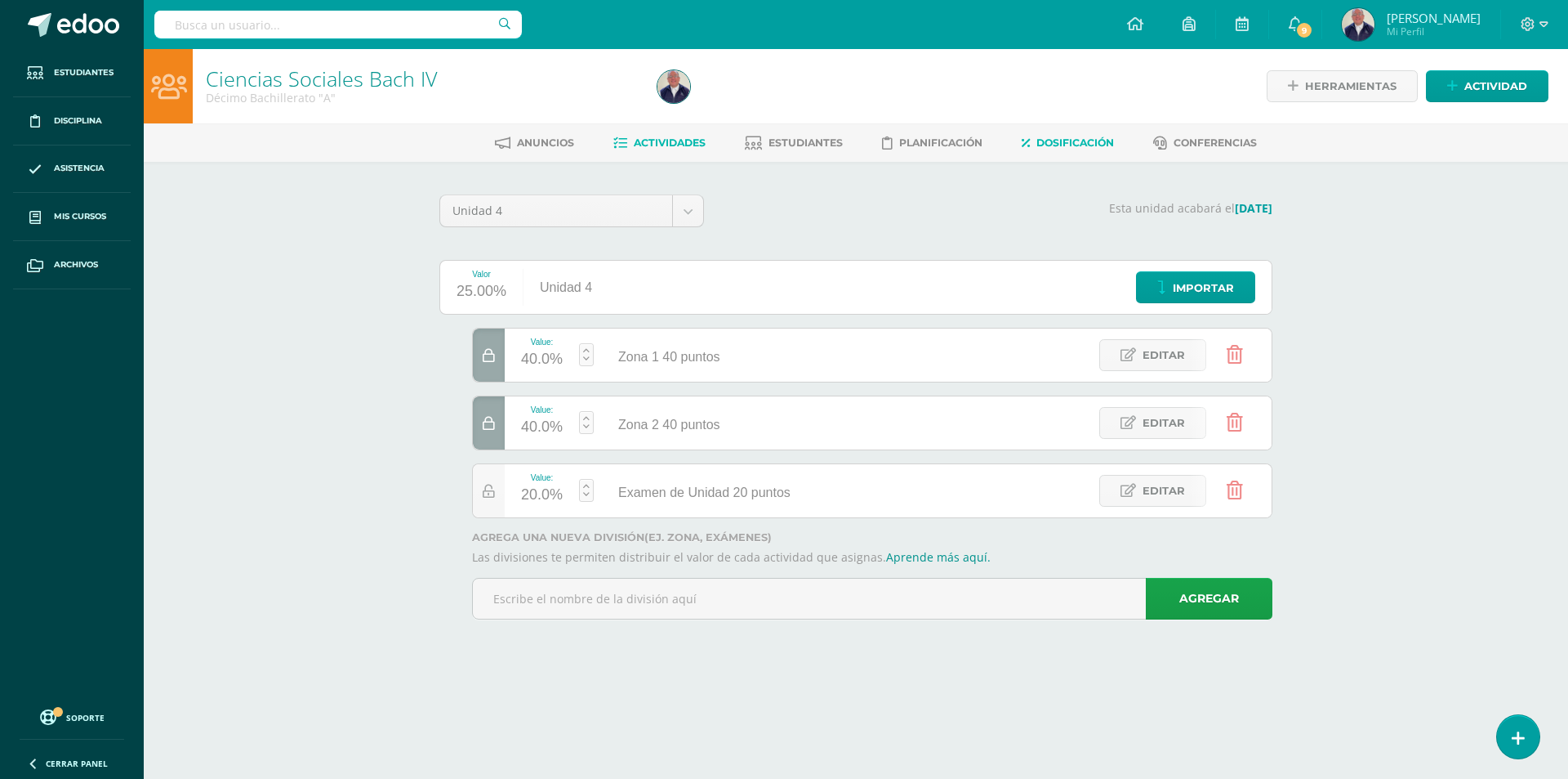
click at [664, 141] on span "Actividades" at bounding box center [670, 142] width 72 height 12
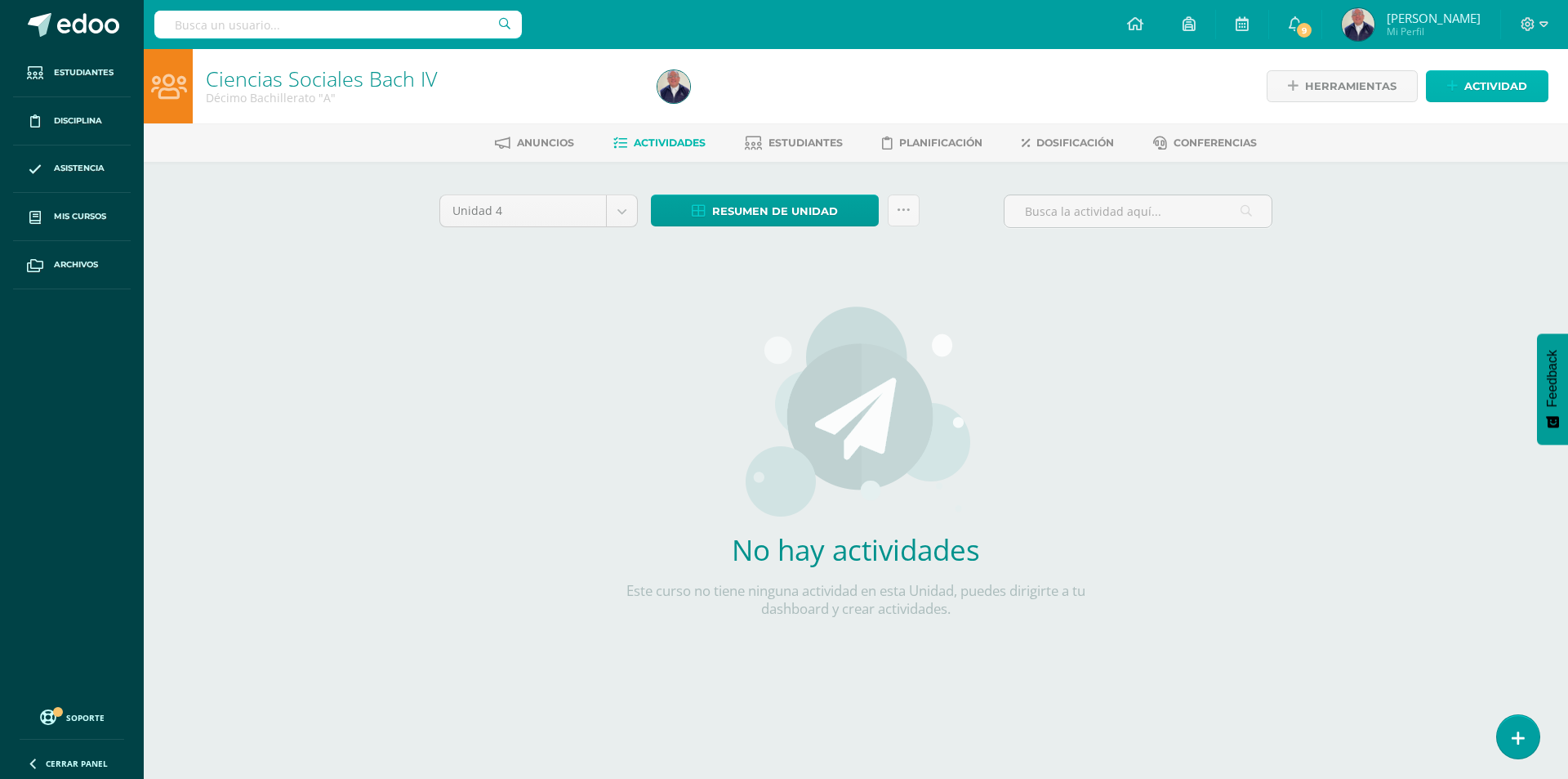
click at [1471, 77] on span "Actividad" at bounding box center [1496, 86] width 63 height 30
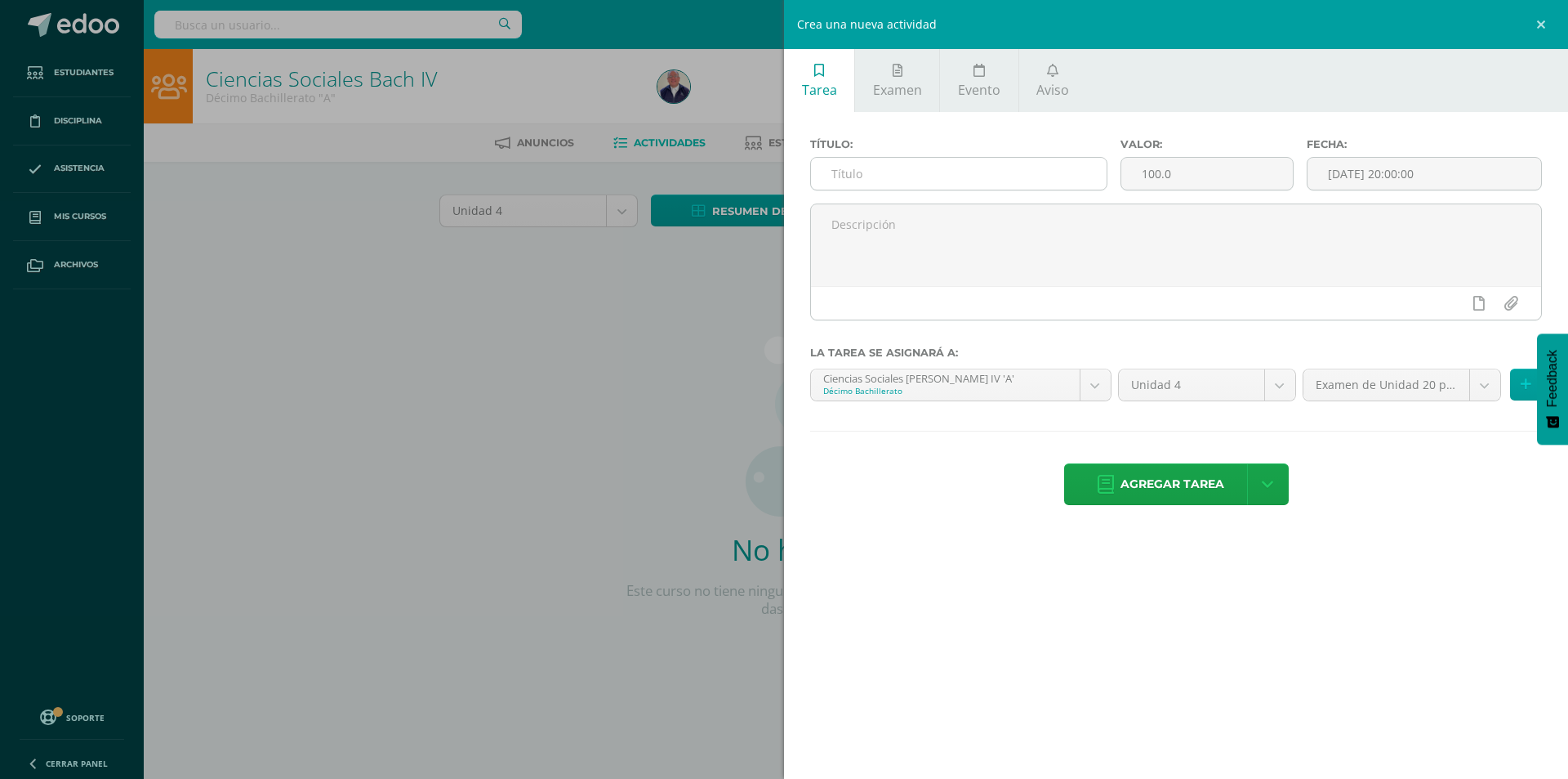
click at [914, 177] on input "text" at bounding box center [959, 174] width 295 height 32
type input "Tarea sobre variantes de la Corrupción"
click at [1487, 171] on input "[DATE] 20:00:00" at bounding box center [1424, 174] width 233 height 32
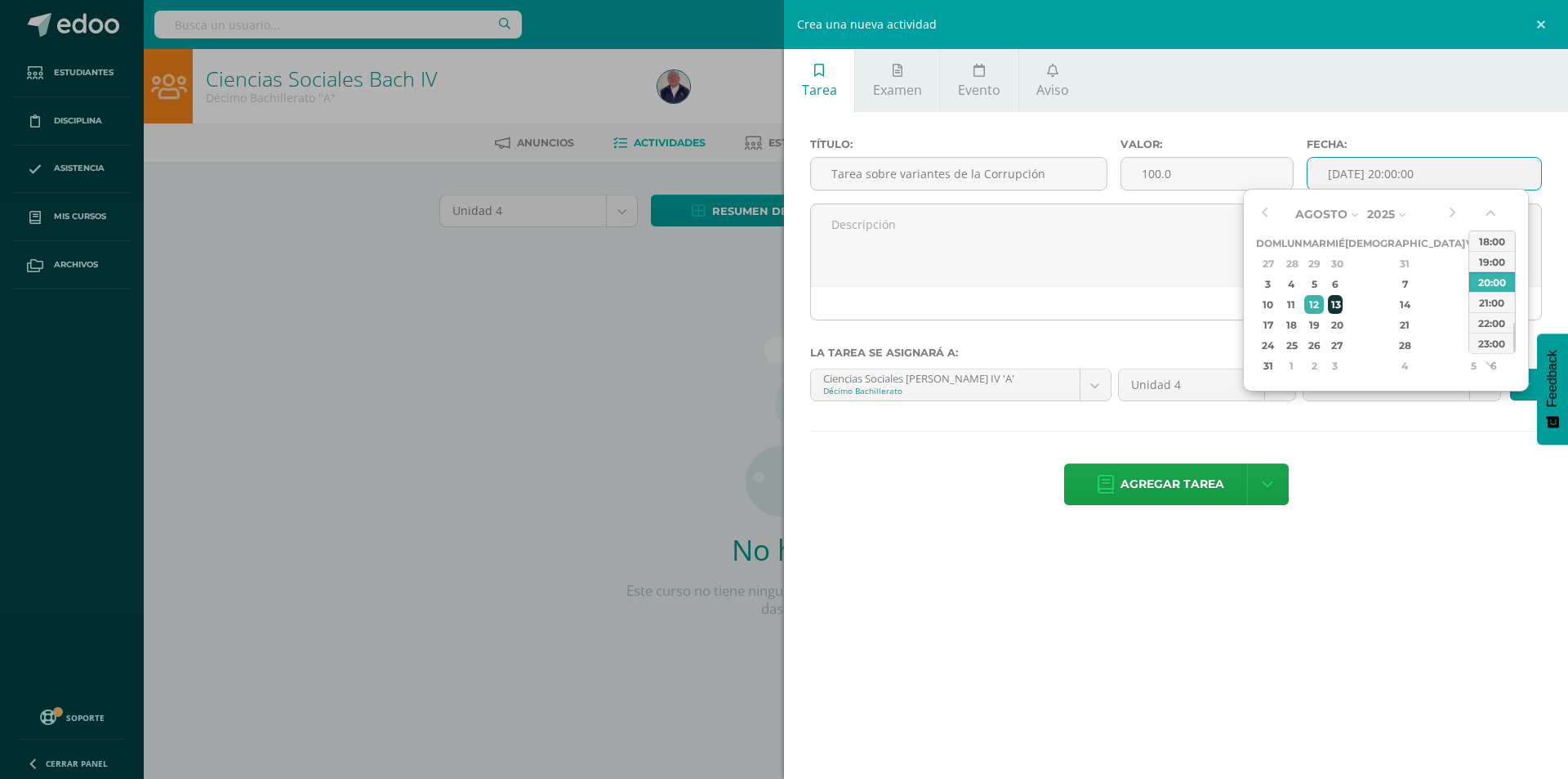
click at [1343, 307] on div "13" at bounding box center [1335, 305] width 15 height 18
type input "2025-08-13 20:00"
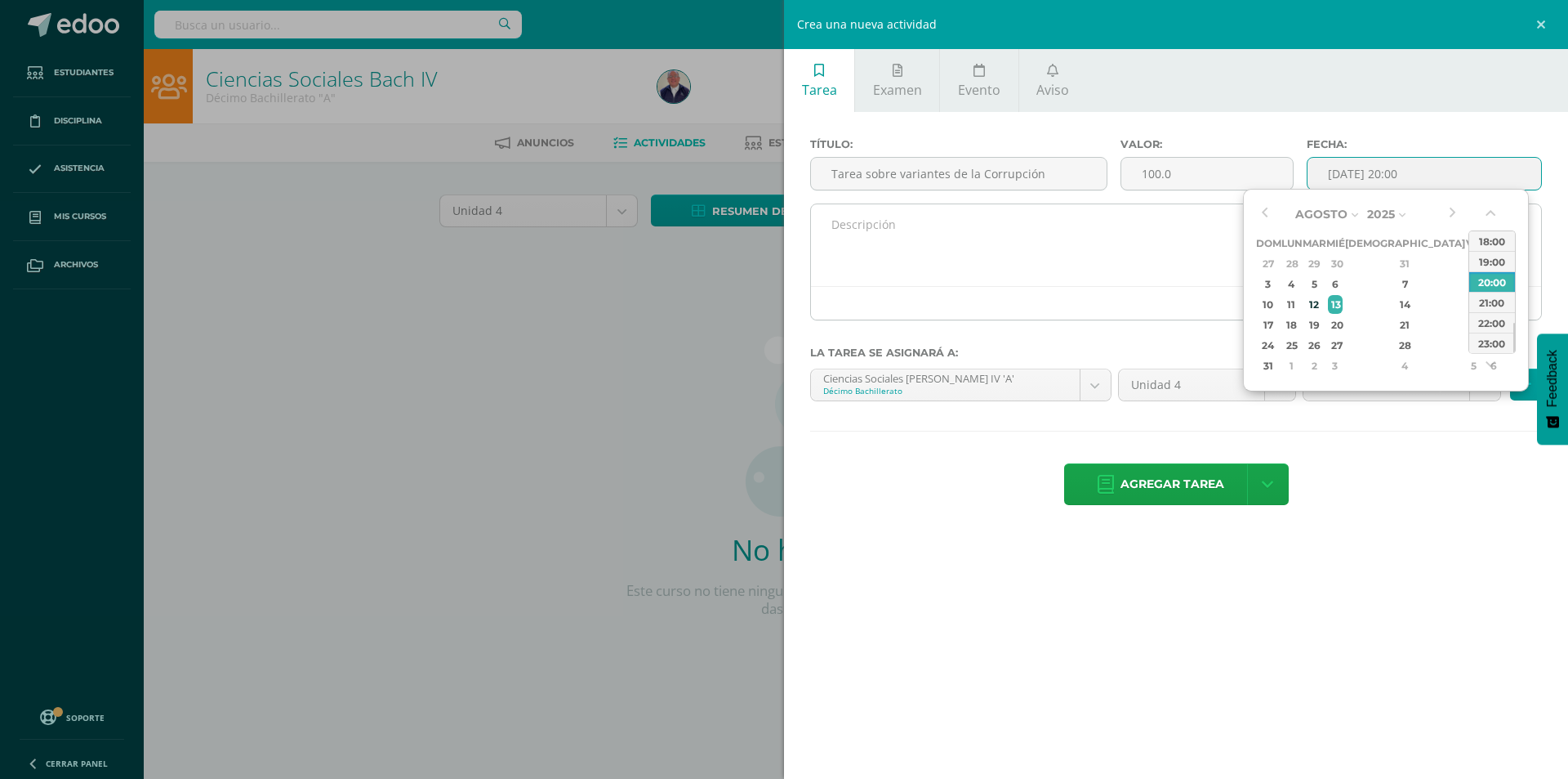
click at [940, 235] on textarea at bounding box center [1176, 245] width 730 height 82
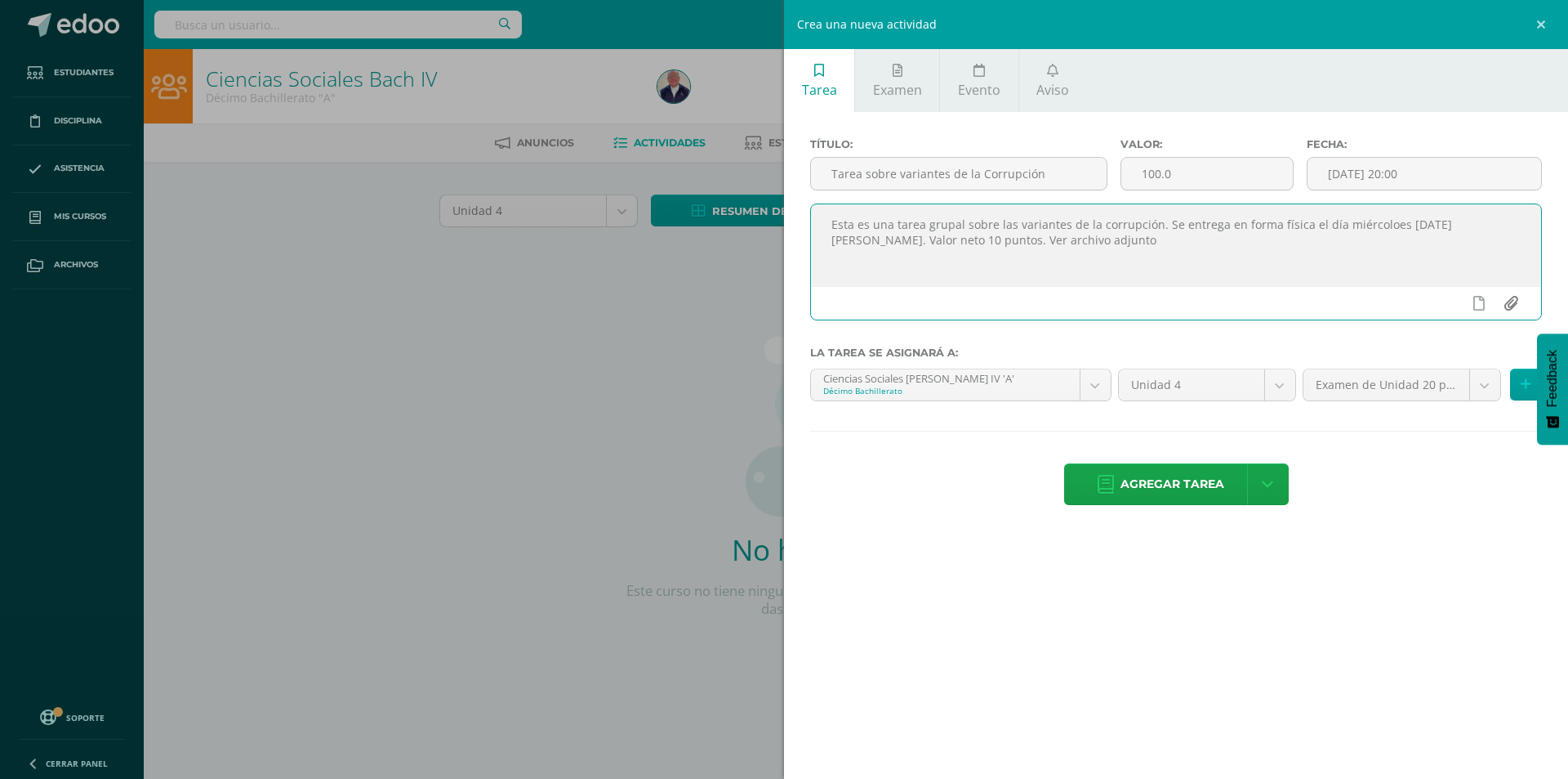
type textarea "Esta es una tarea grupal sobre las variantes de la corrupción. Se entrega en fo…"
click at [1505, 302] on input "file" at bounding box center [1511, 304] width 32 height 31
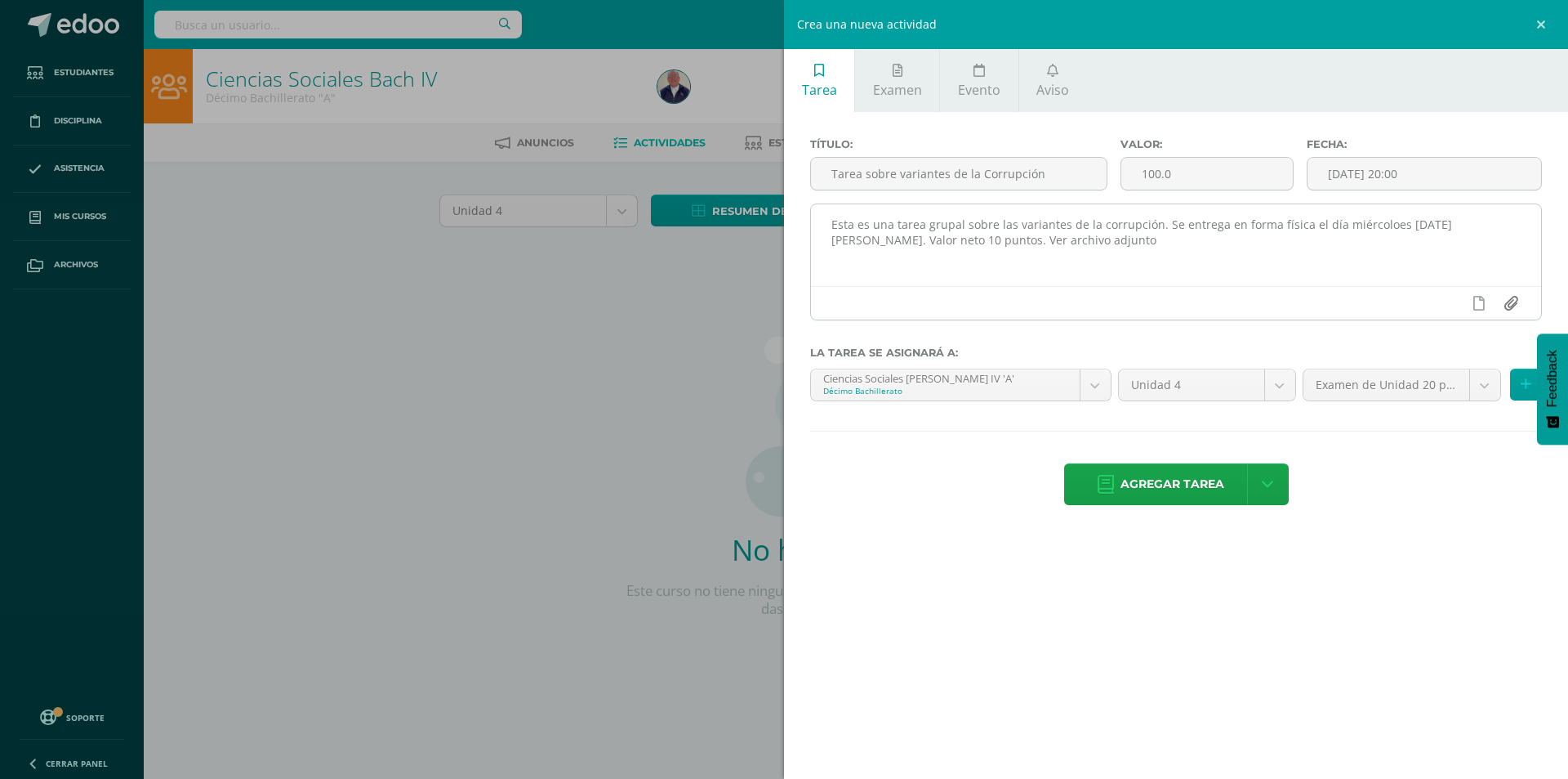
type input "C:\fakepath\Tarea sobre noticias de variantes de la corrupción.docx"
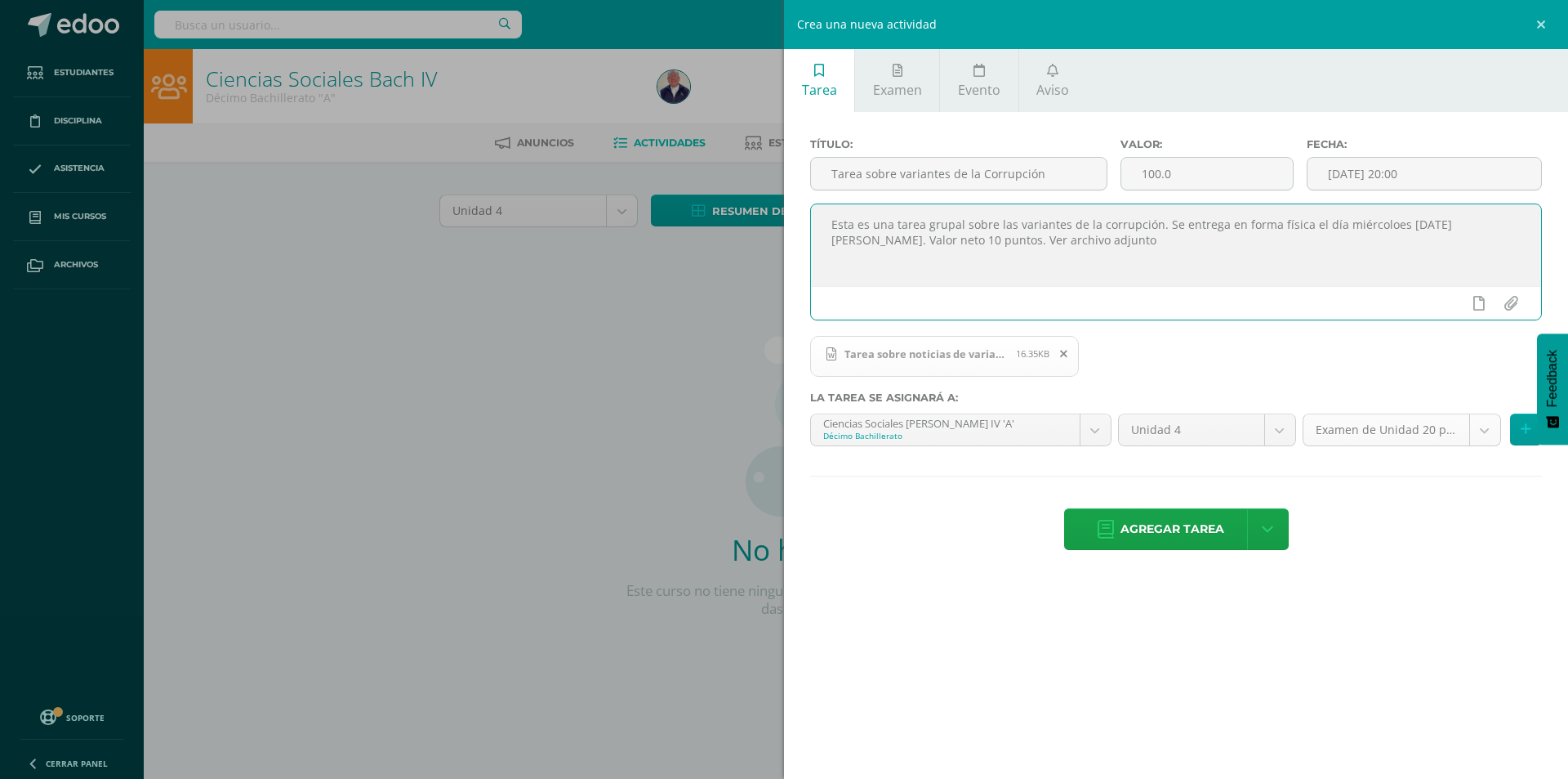
click at [1482, 428] on body "Estudiantes Disciplina Asistencia Mis cursos Archivos Soporte Ayuda Reportar un…" at bounding box center [784, 351] width 1568 height 701
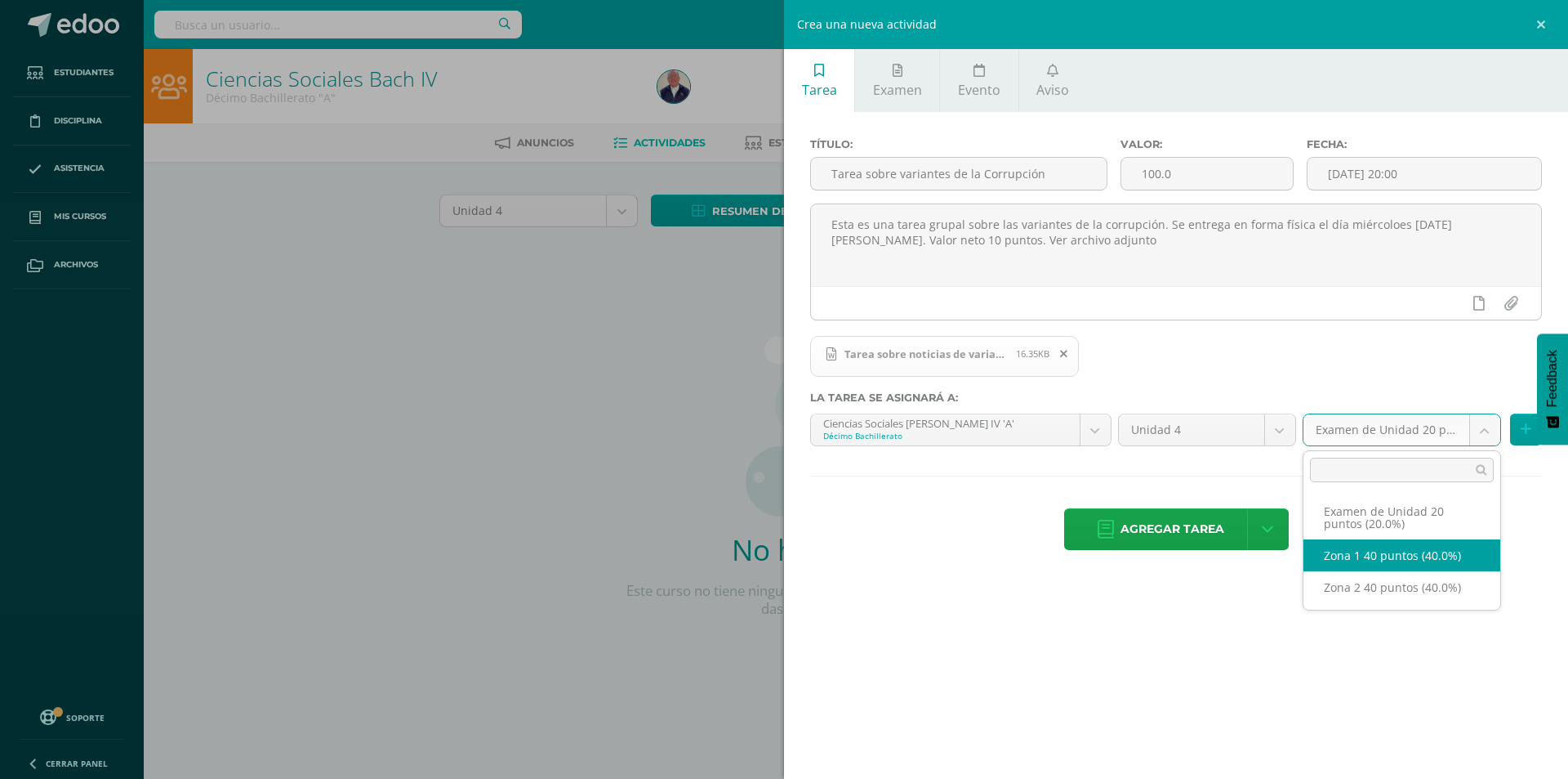
select select "29668"
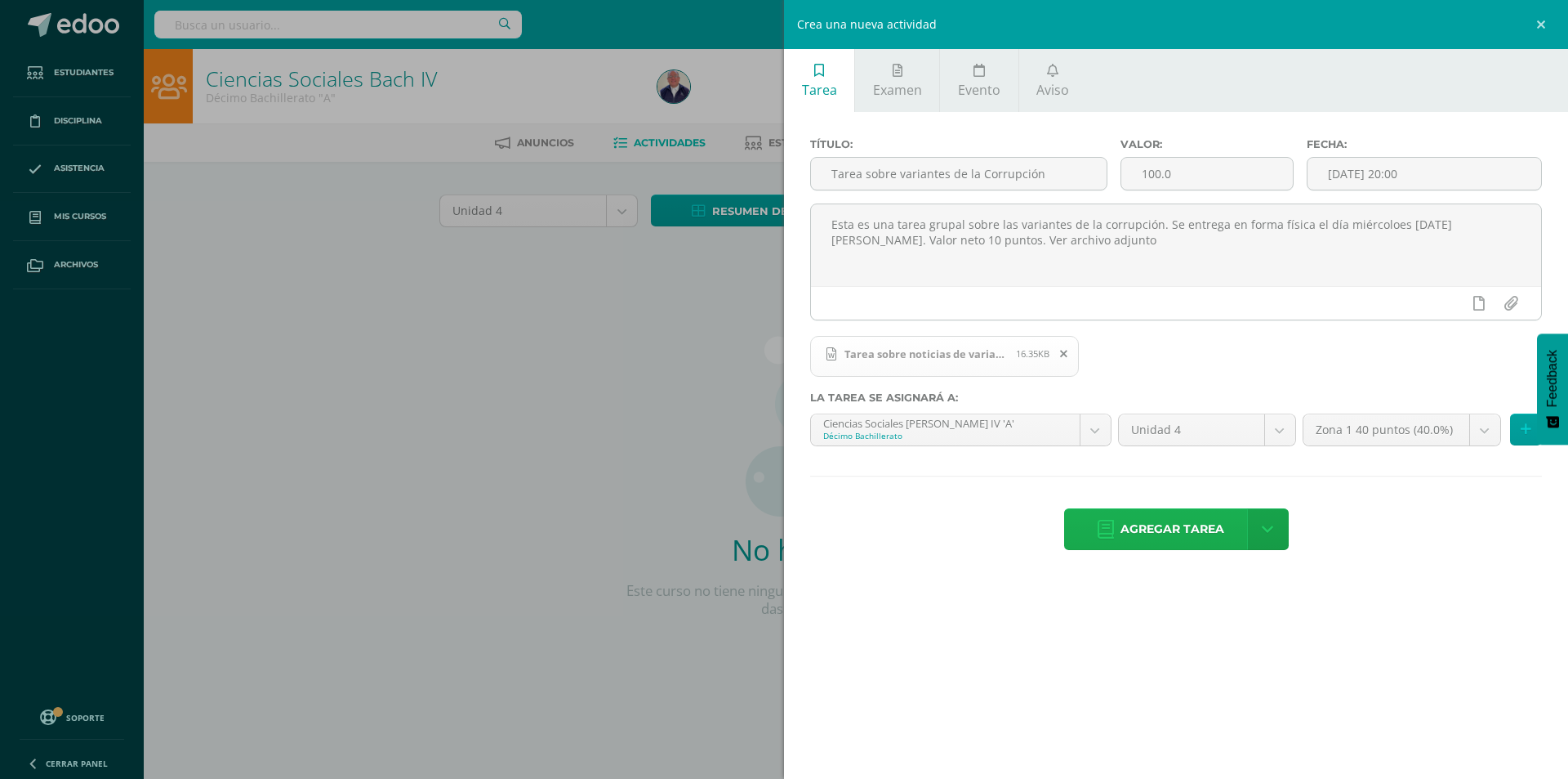
click at [1200, 528] on span "Agregar tarea" at bounding box center [1172, 528] width 103 height 40
